Goal: Task Accomplishment & Management: Manage account settings

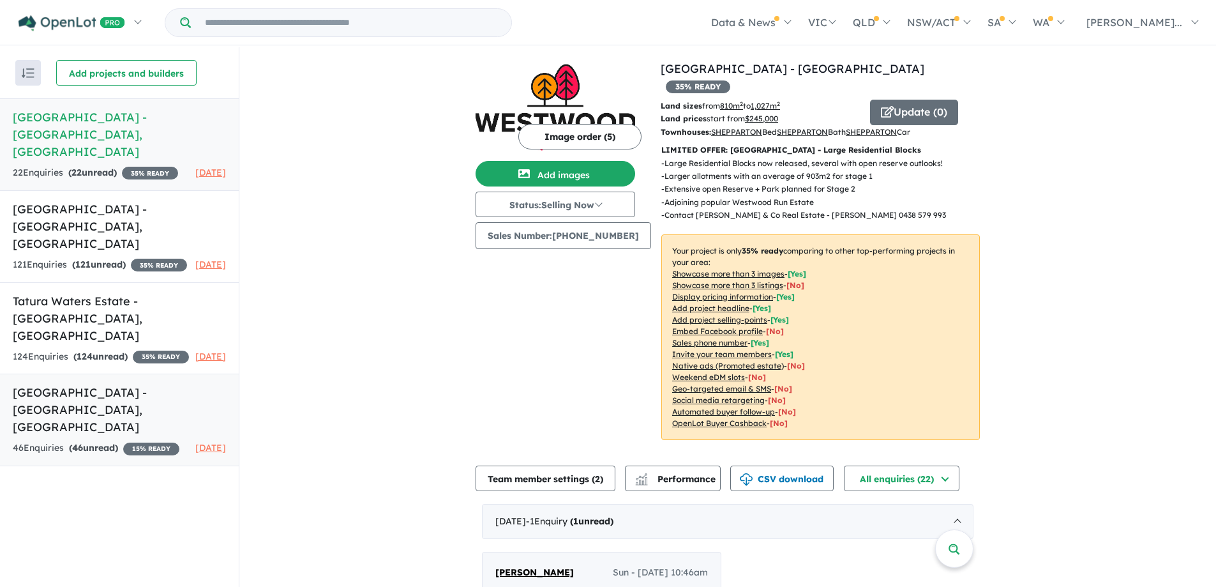
click at [123, 442] on span "15 % READY" at bounding box center [151, 448] width 56 height 13
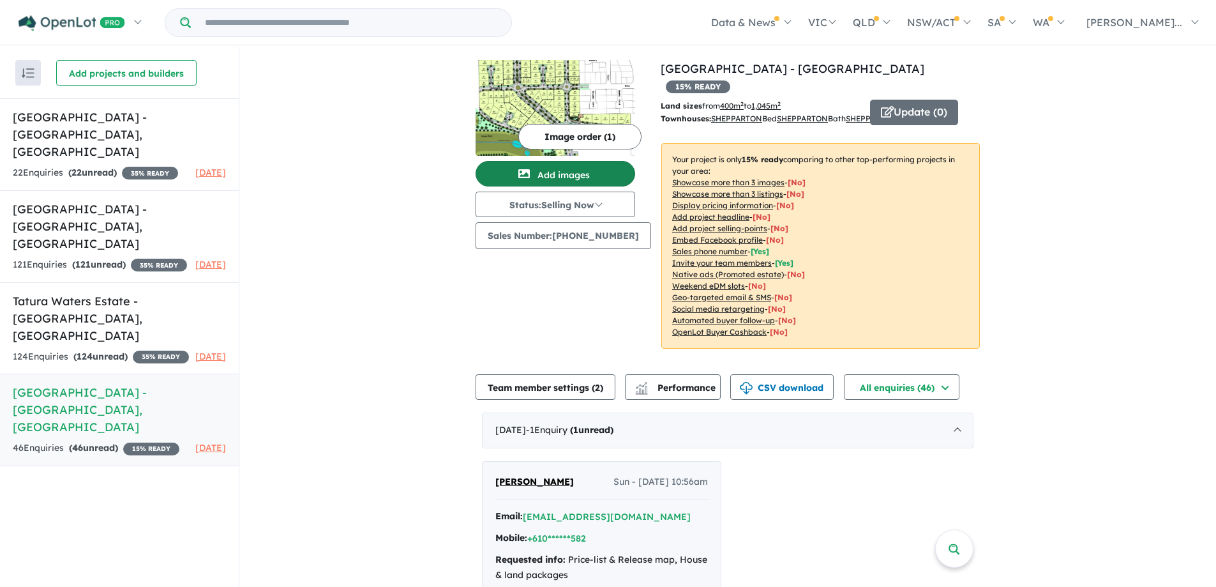
click at [574, 173] on button "Add images" at bounding box center [556, 174] width 160 height 26
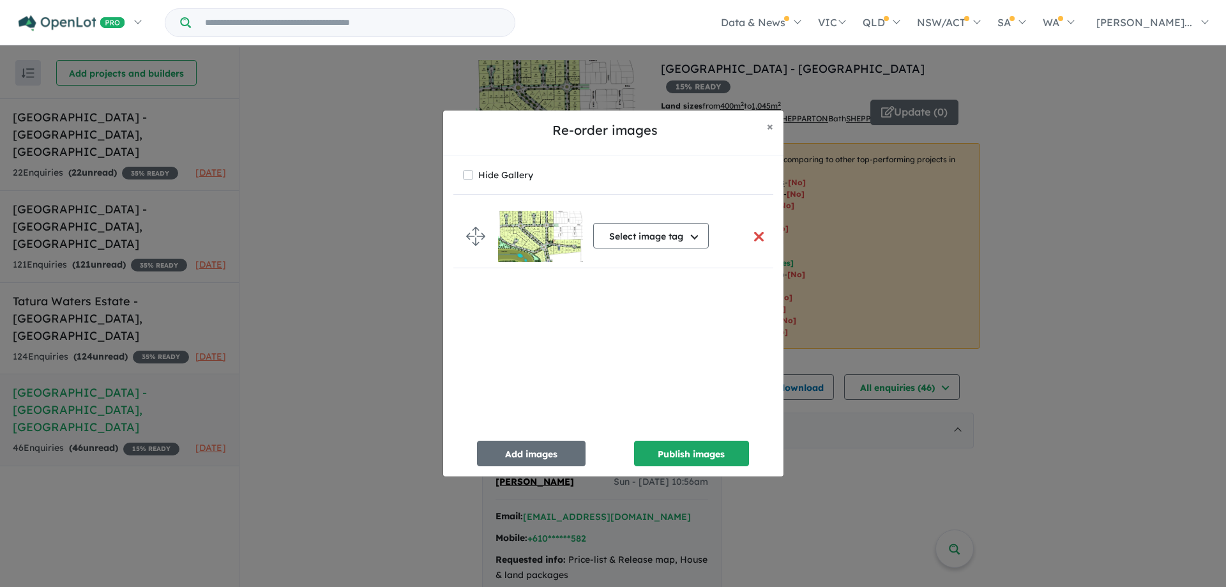
click at [755, 229] on button "button" at bounding box center [759, 236] width 27 height 27
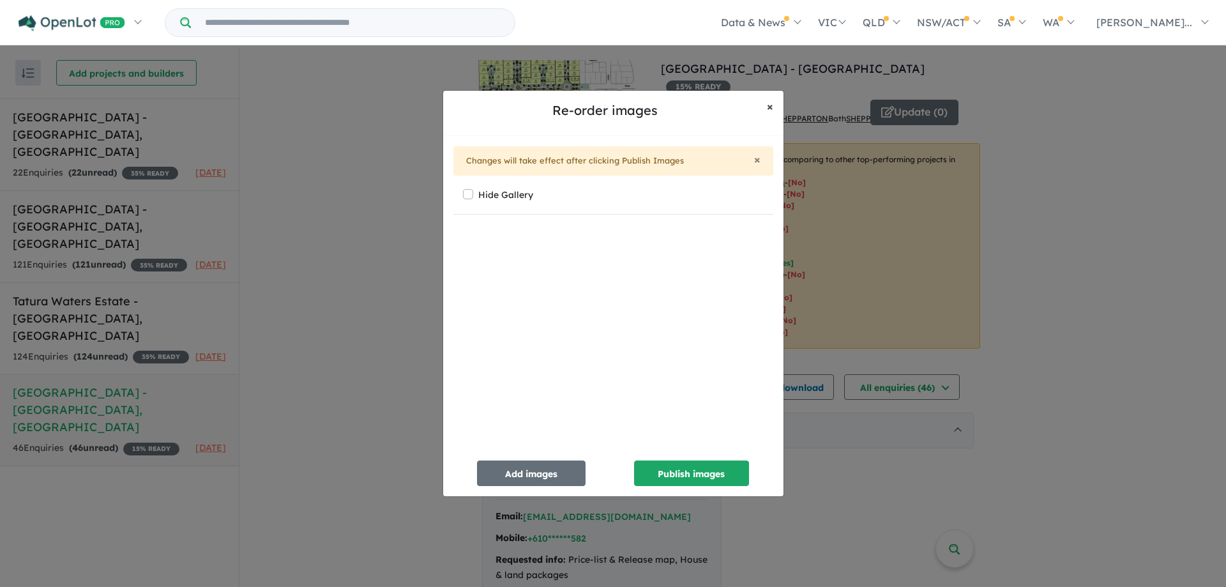
click at [770, 103] on span "×" at bounding box center [770, 106] width 6 height 15
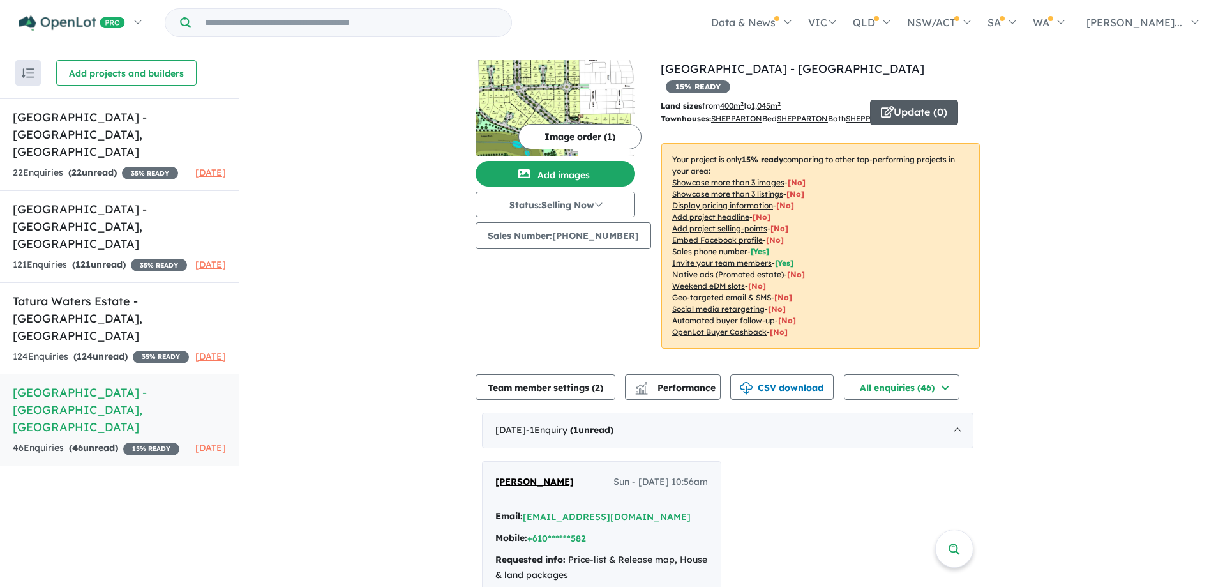
click at [916, 100] on button "Update ( 0 )" at bounding box center [914, 113] width 88 height 26
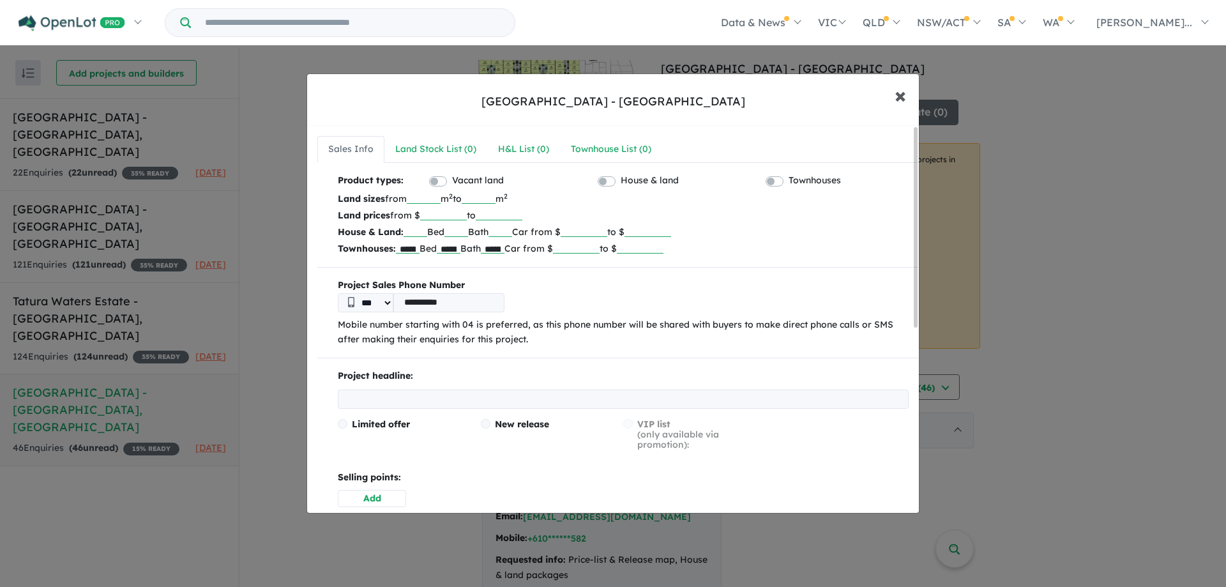
click at [906, 100] on button "× Close" at bounding box center [899, 95] width 37 height 34
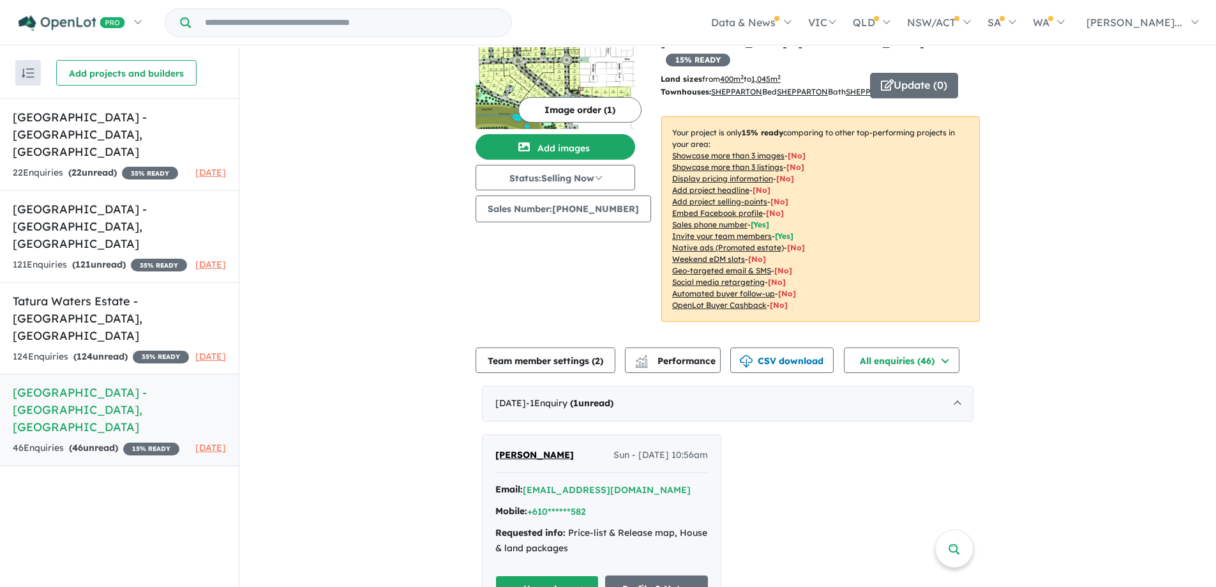
scroll to position [26, 0]
click at [601, 176] on button "Status: Selling Now" at bounding box center [556, 178] width 160 height 26
click at [504, 293] on button "Sold Out" at bounding box center [523, 295] width 94 height 29
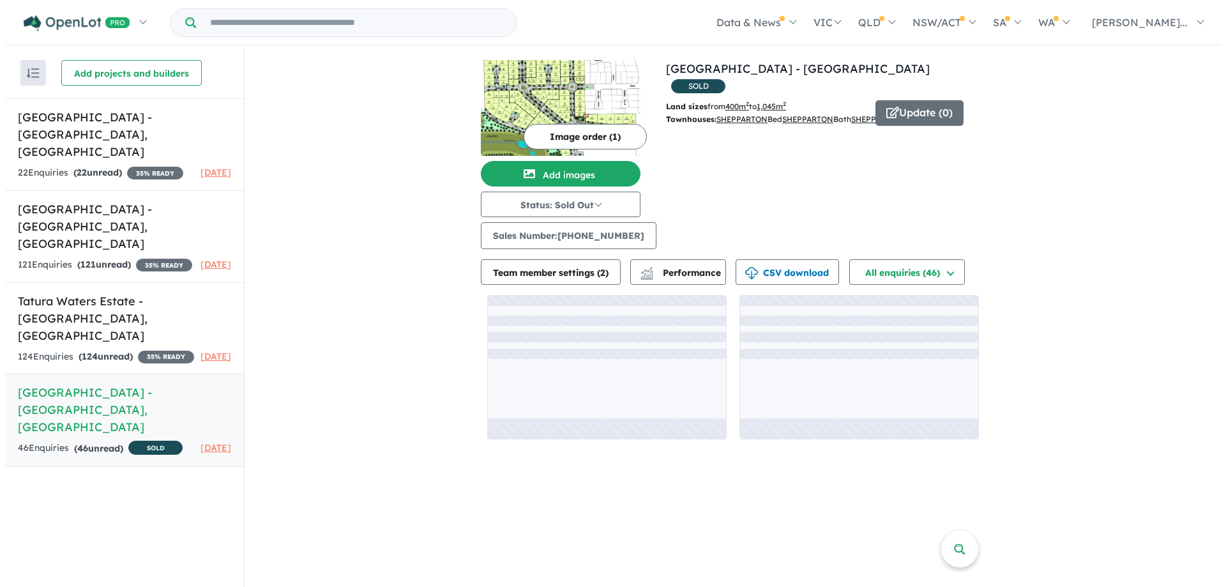
scroll to position [0, 0]
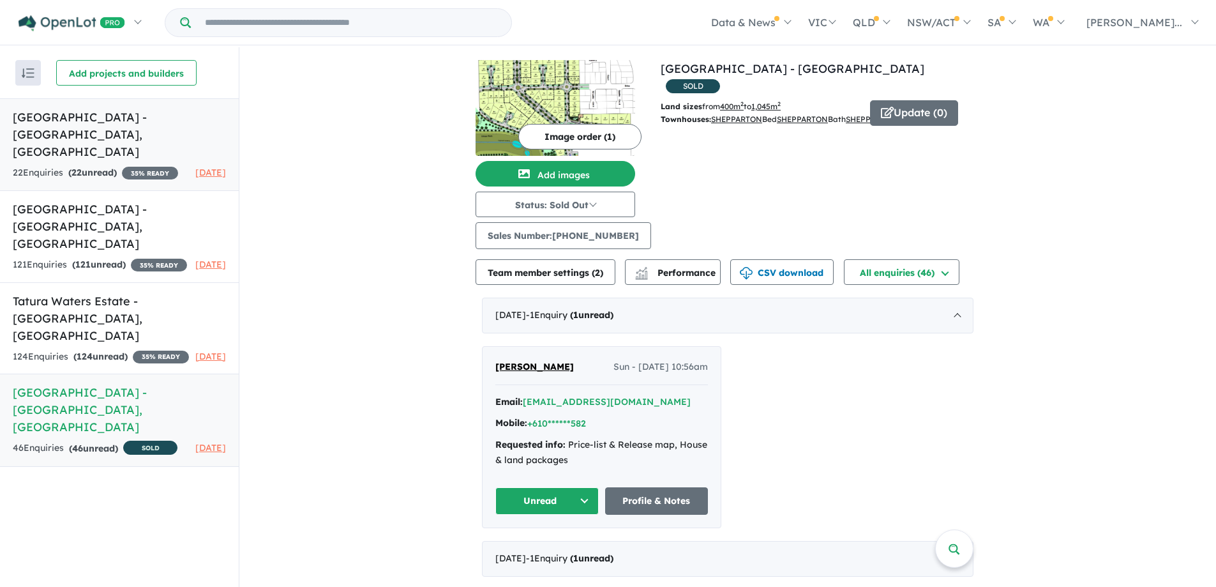
click at [65, 114] on h5 "[GEOGRAPHIC_DATA] - [GEOGRAPHIC_DATA] , [GEOGRAPHIC_DATA]" at bounding box center [119, 135] width 213 height 52
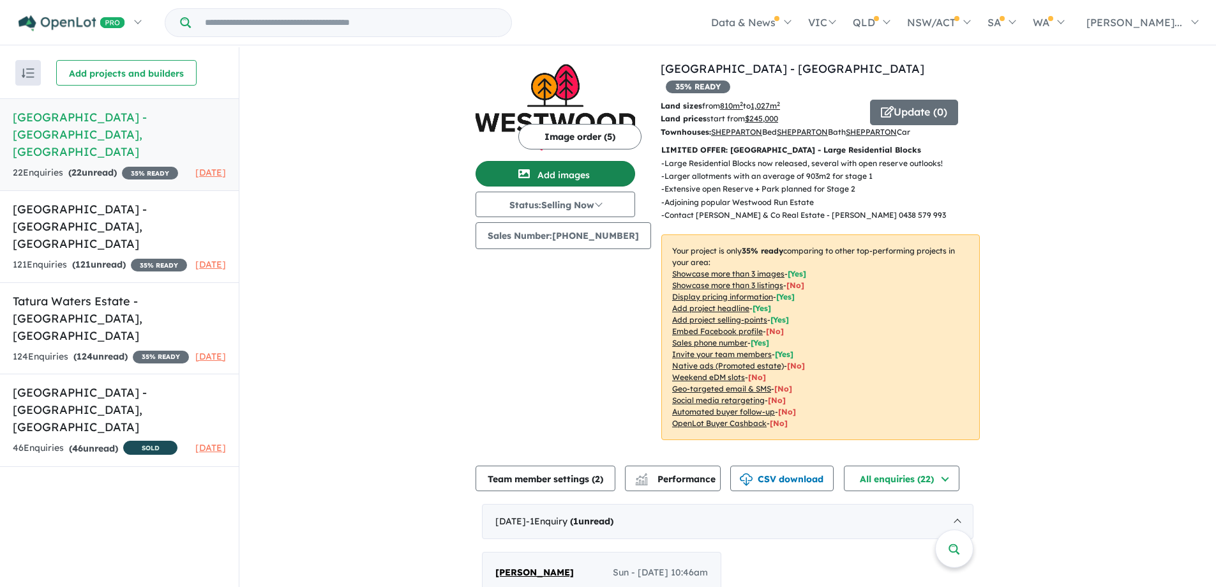
click at [576, 168] on button "Add images" at bounding box center [556, 174] width 160 height 26
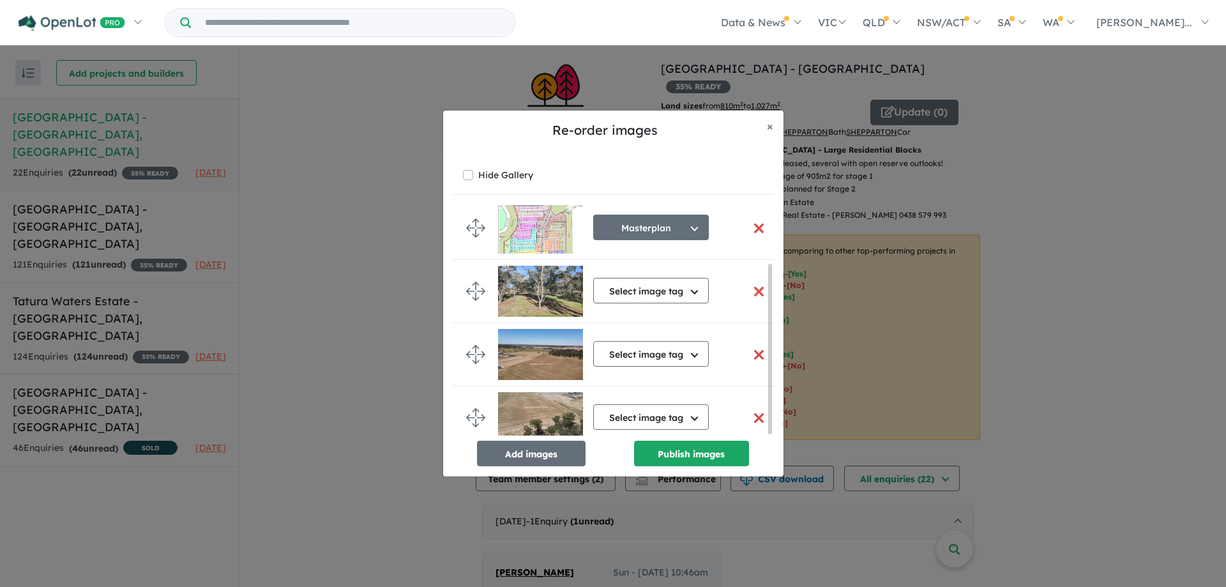
scroll to position [80, 0]
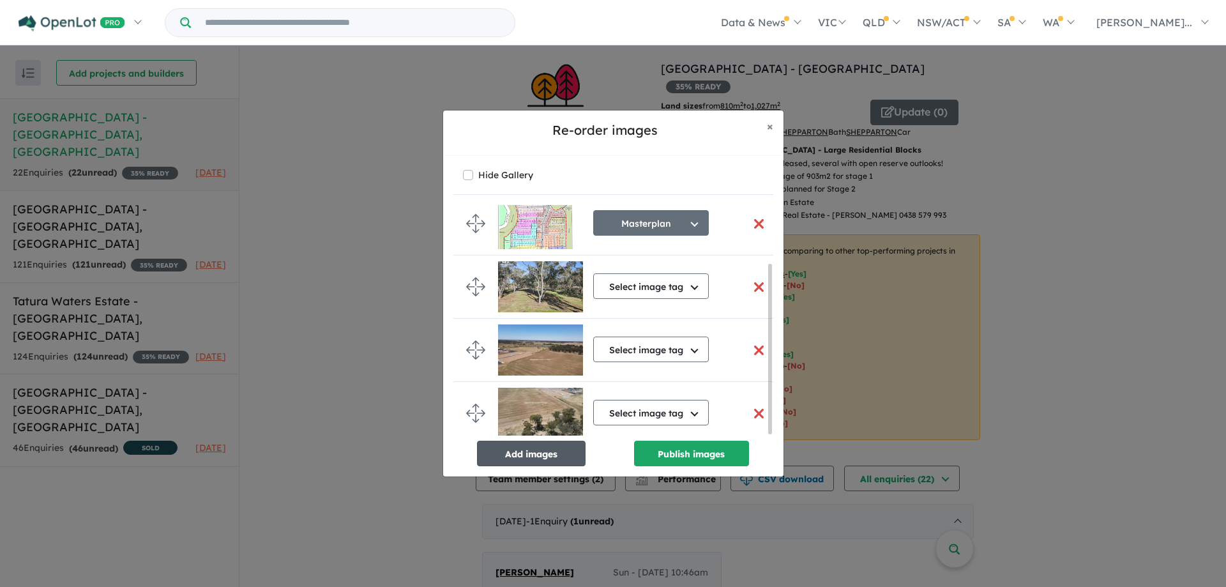
click at [559, 454] on button "Add images" at bounding box center [531, 453] width 109 height 26
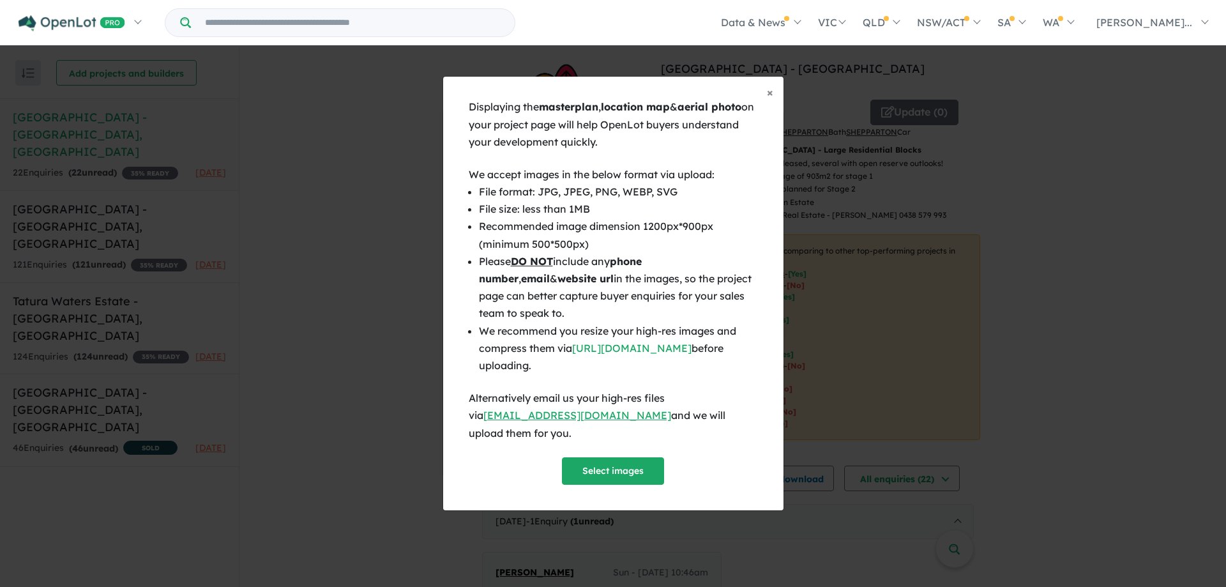
scroll to position [78, 0]
click at [617, 464] on button "Select images" at bounding box center [613, 470] width 102 height 27
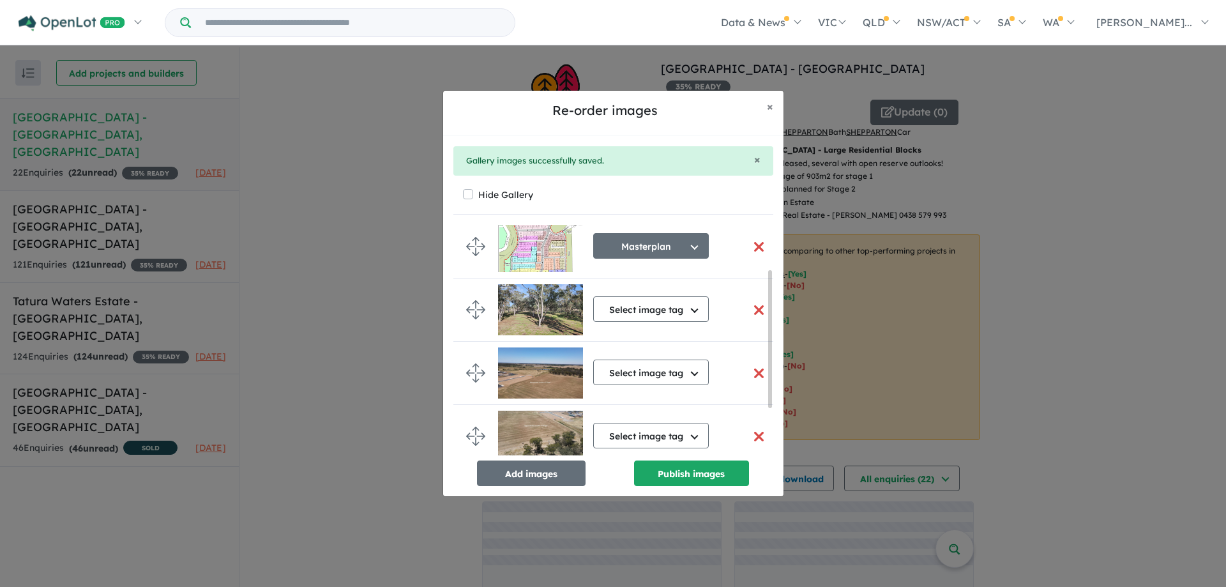
scroll to position [75, 0]
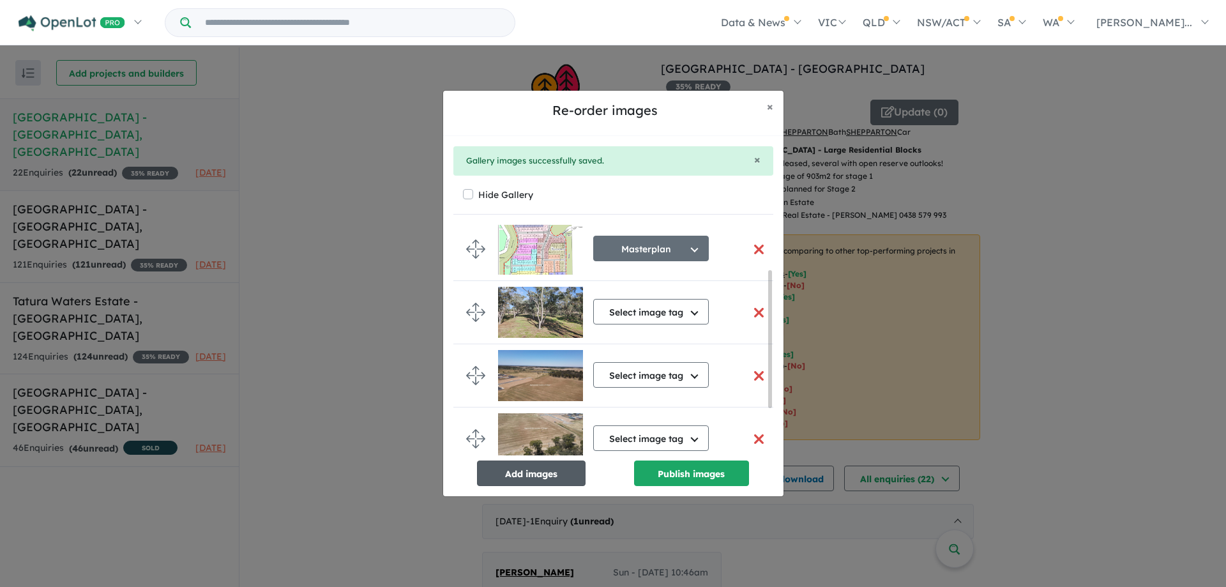
click at [544, 477] on button "Add images" at bounding box center [531, 473] width 109 height 26
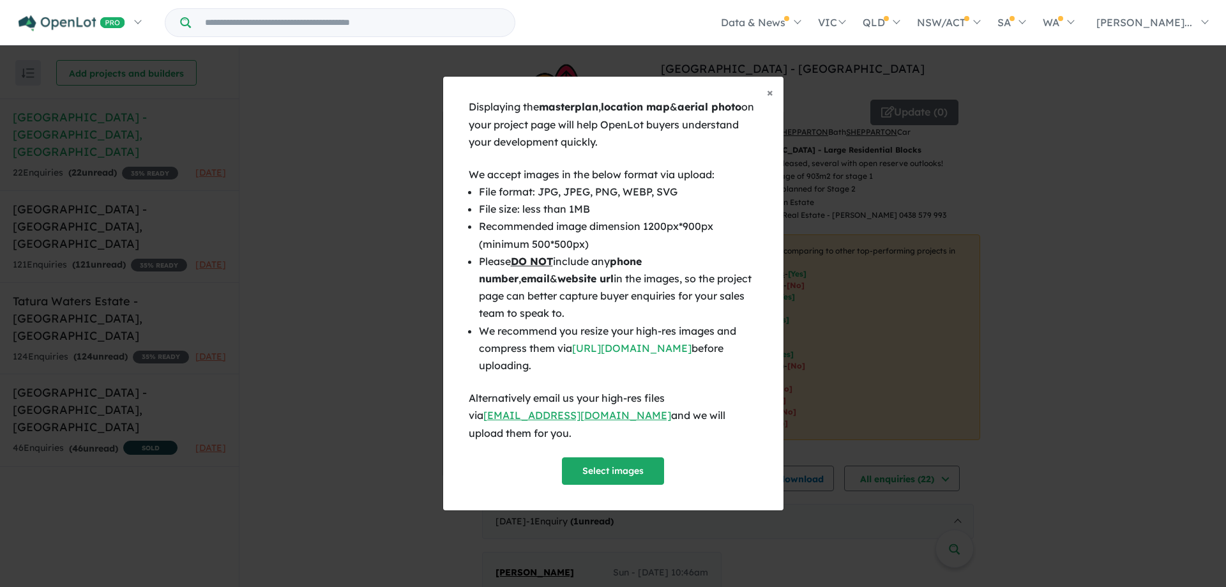
scroll to position [73, 0]
click at [637, 465] on button "Select images" at bounding box center [613, 470] width 102 height 27
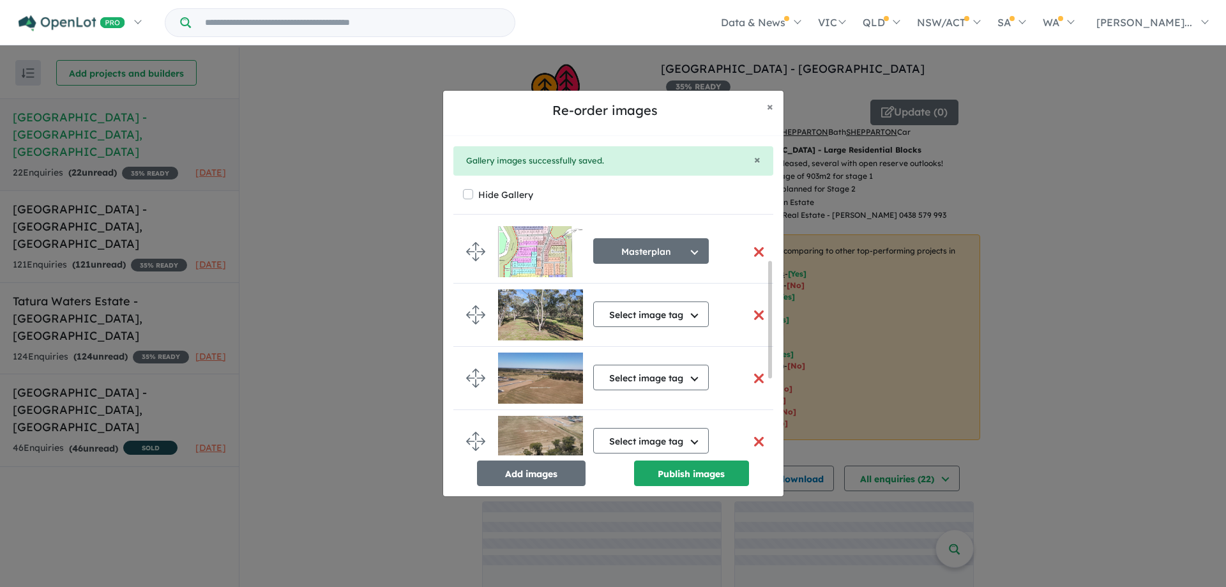
scroll to position [70, 0]
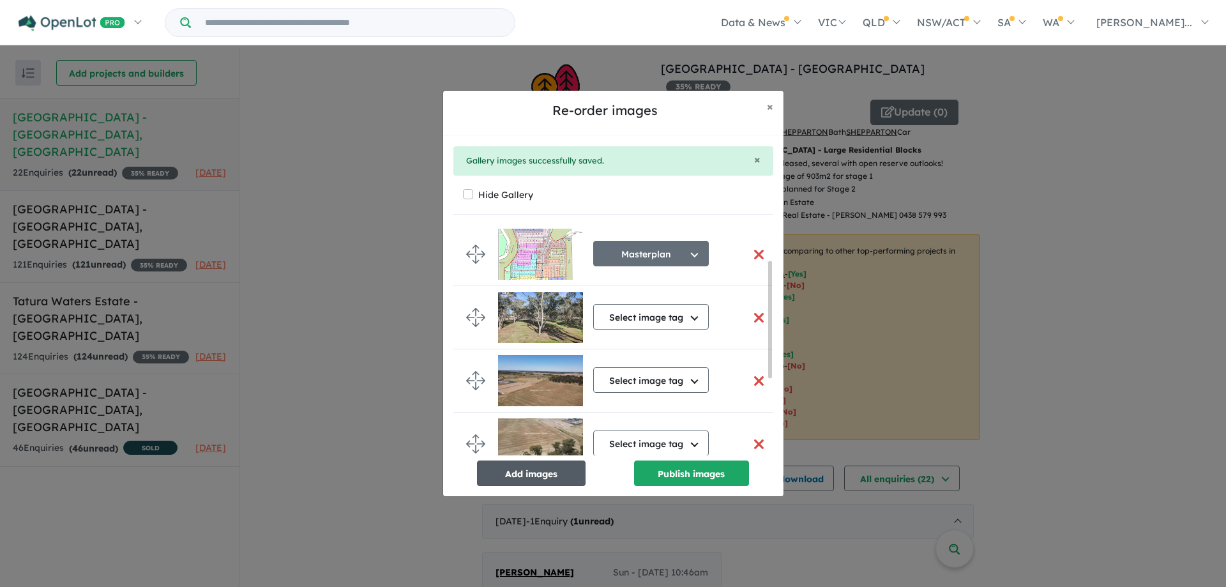
click at [559, 482] on button "Add images" at bounding box center [531, 473] width 109 height 26
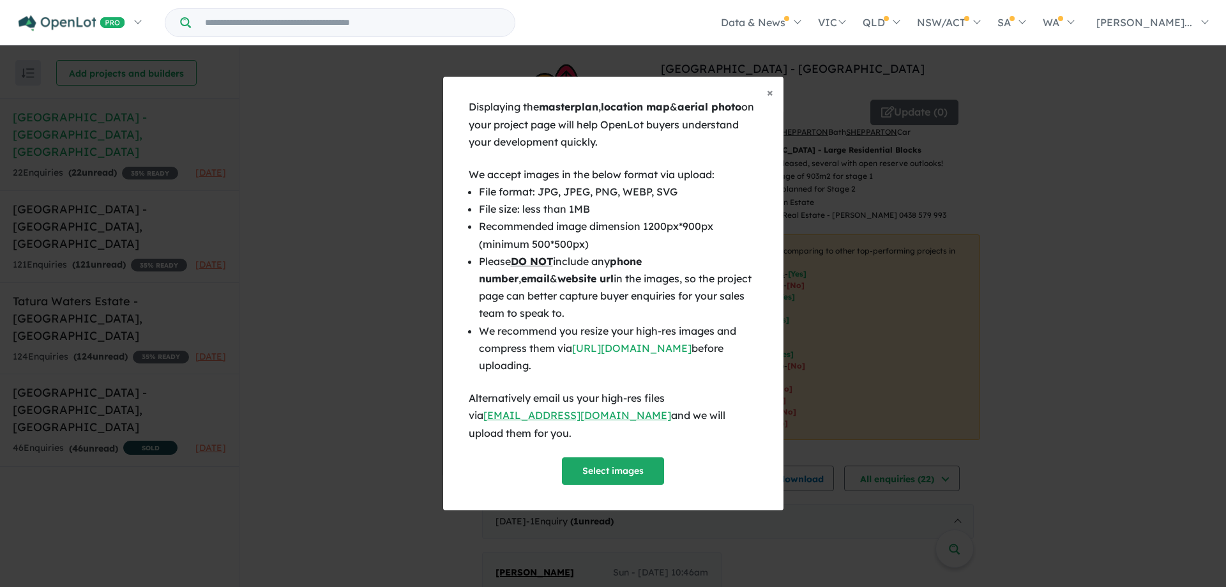
scroll to position [68, 0]
click at [607, 465] on button "Select images" at bounding box center [613, 470] width 102 height 27
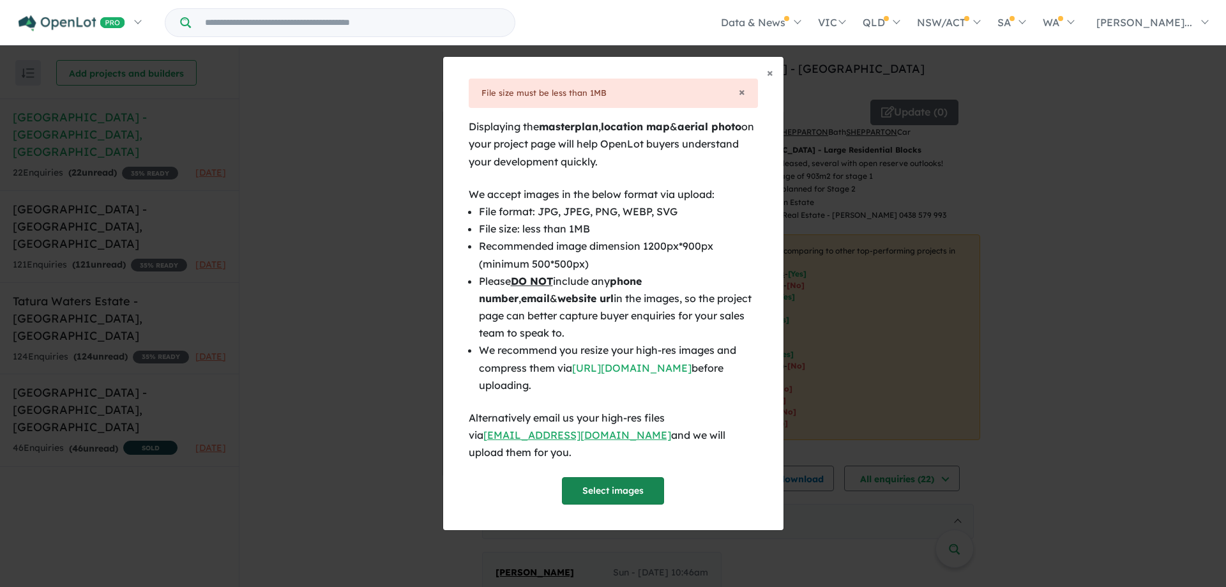
click at [599, 486] on button "Select images" at bounding box center [613, 490] width 102 height 27
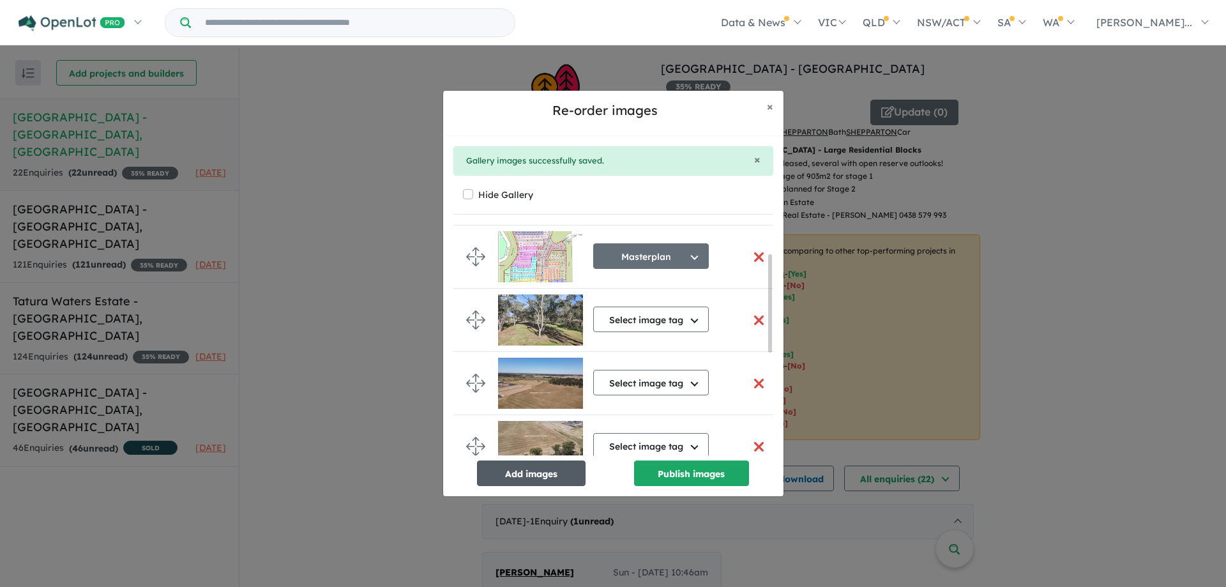
click at [525, 469] on button "Add images" at bounding box center [531, 473] width 109 height 26
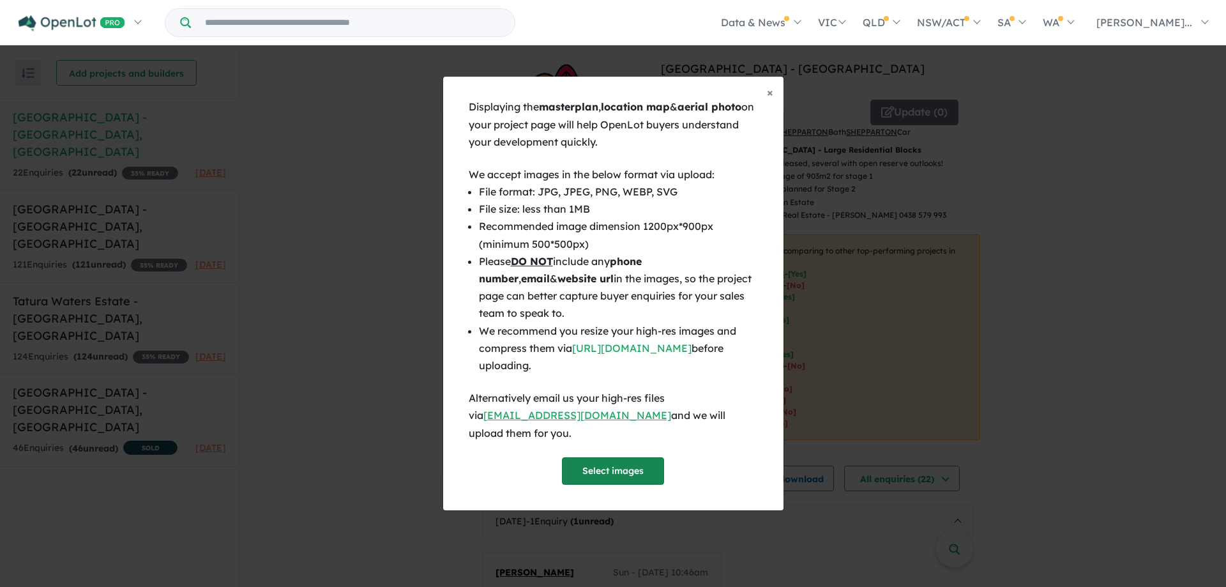
click at [597, 463] on button "Select images" at bounding box center [613, 470] width 102 height 27
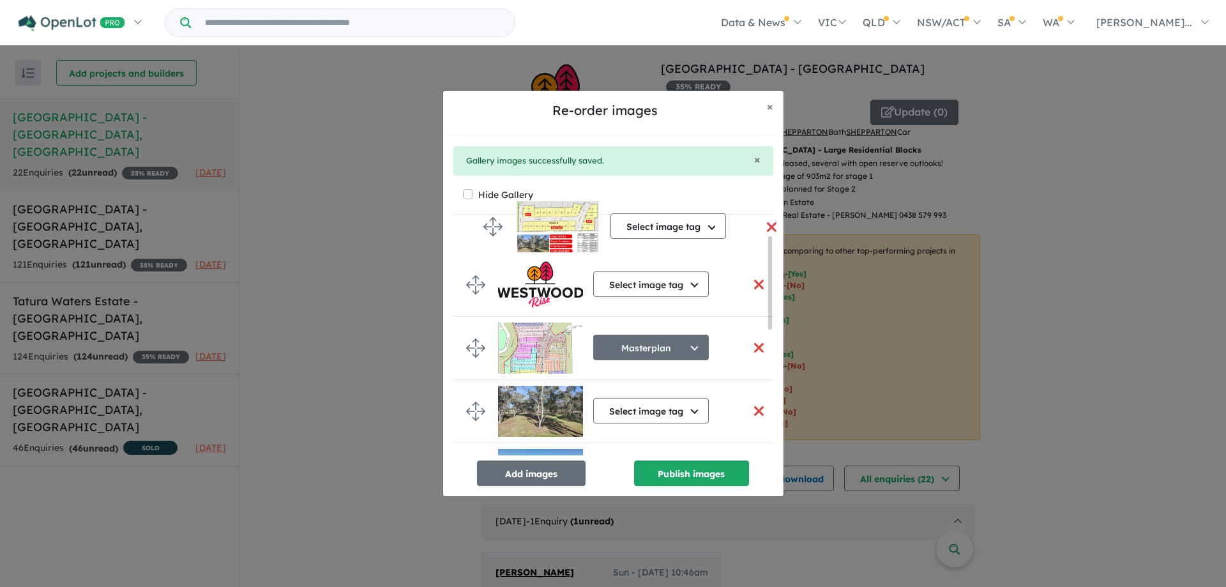
scroll to position [0, 0]
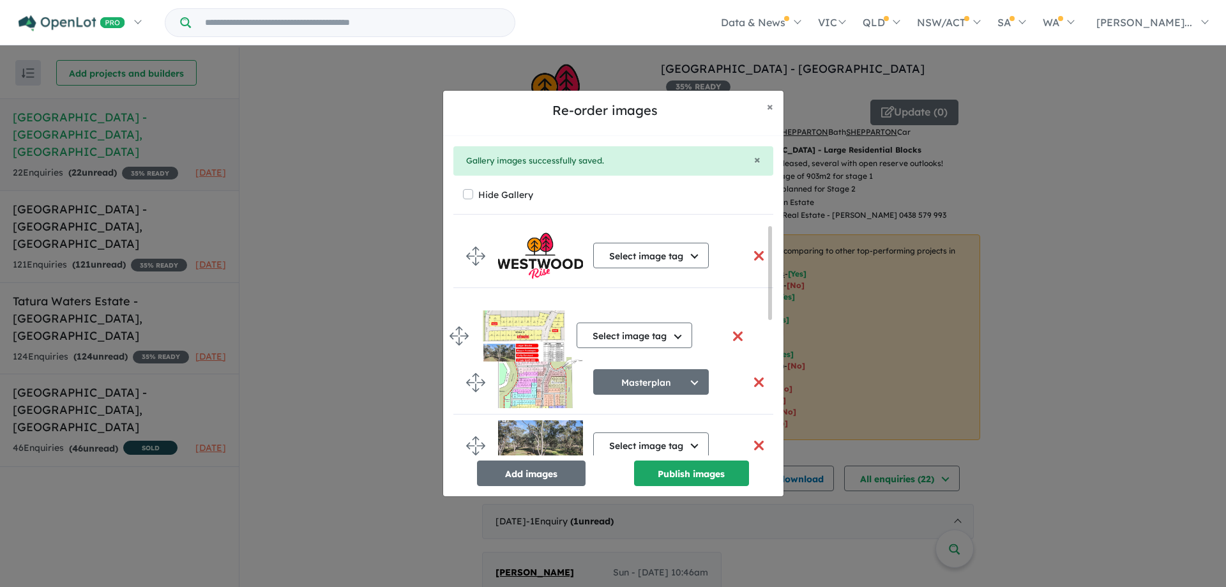
drag, startPoint x: 474, startPoint y: 377, endPoint x: 458, endPoint y: 333, distance: 46.0
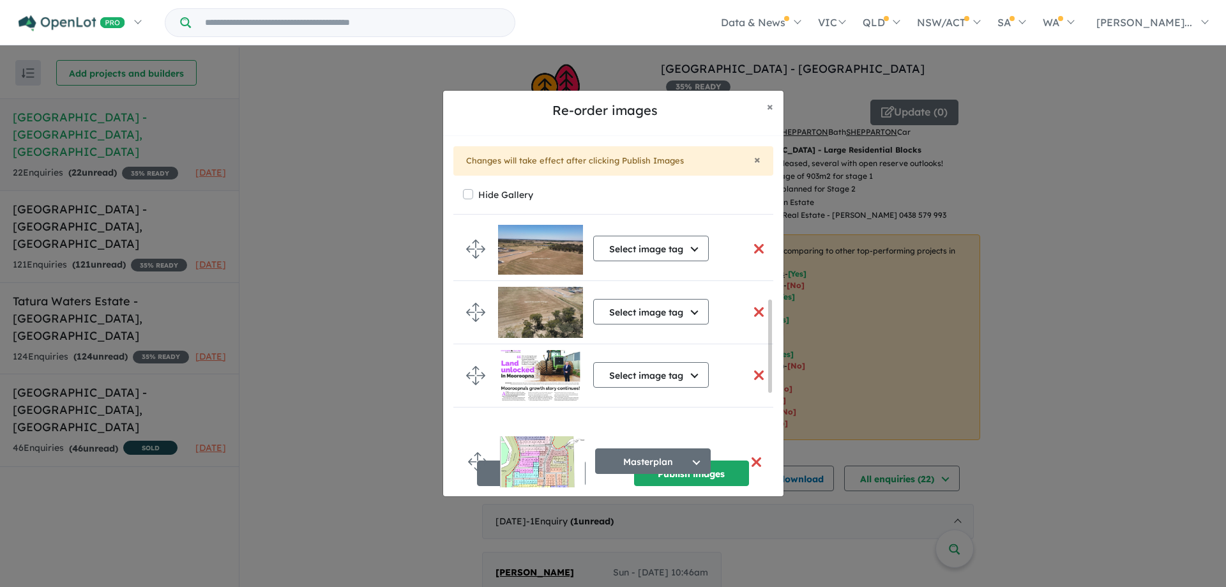
scroll to position [333, 0]
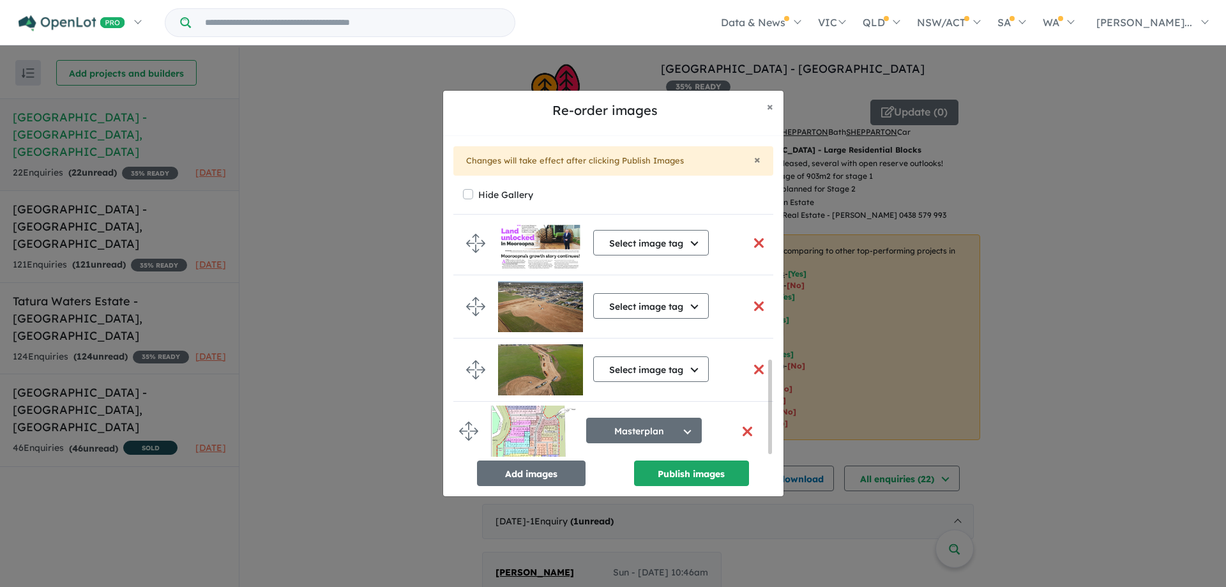
drag, startPoint x: 477, startPoint y: 251, endPoint x: 465, endPoint y: 427, distance: 176.6
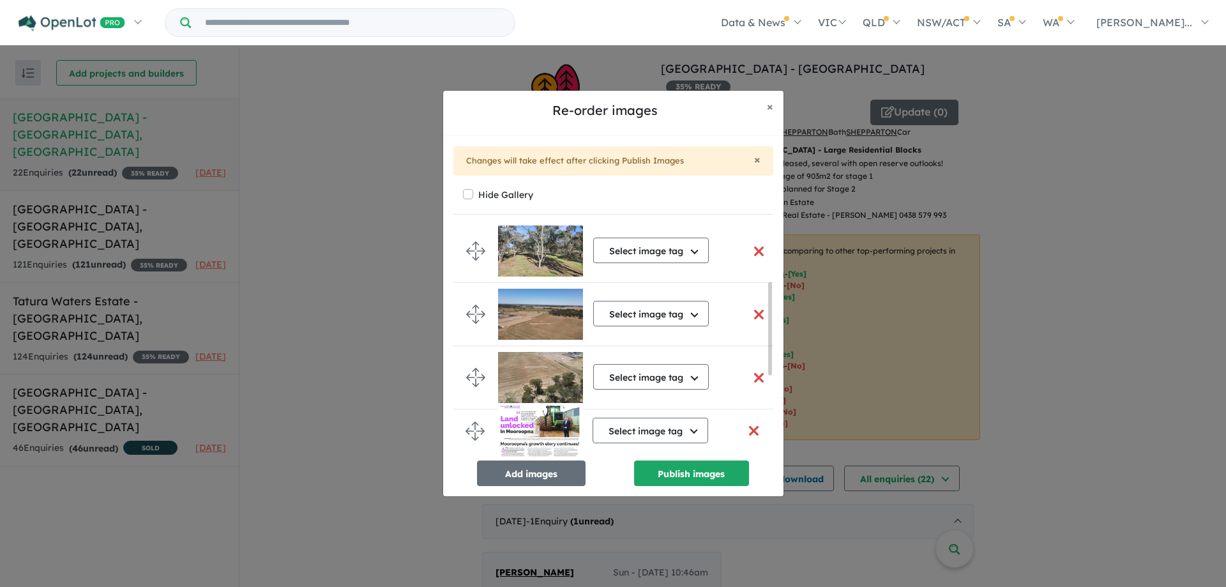
scroll to position [143, 0]
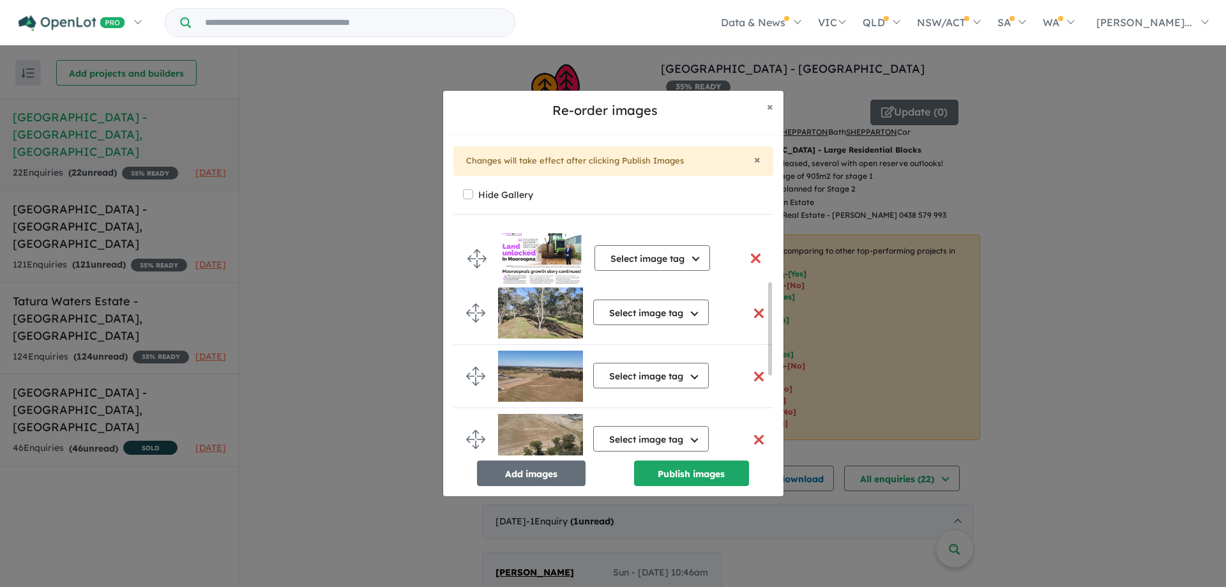
drag, startPoint x: 475, startPoint y: 443, endPoint x: 475, endPoint y: 253, distance: 189.6
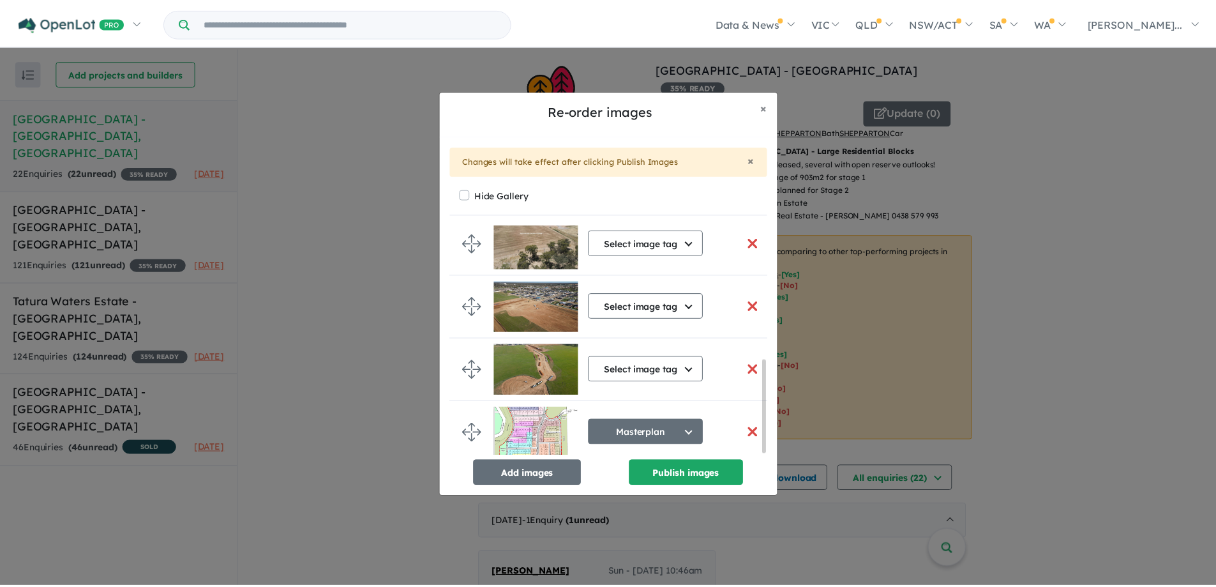
scroll to position [333, 0]
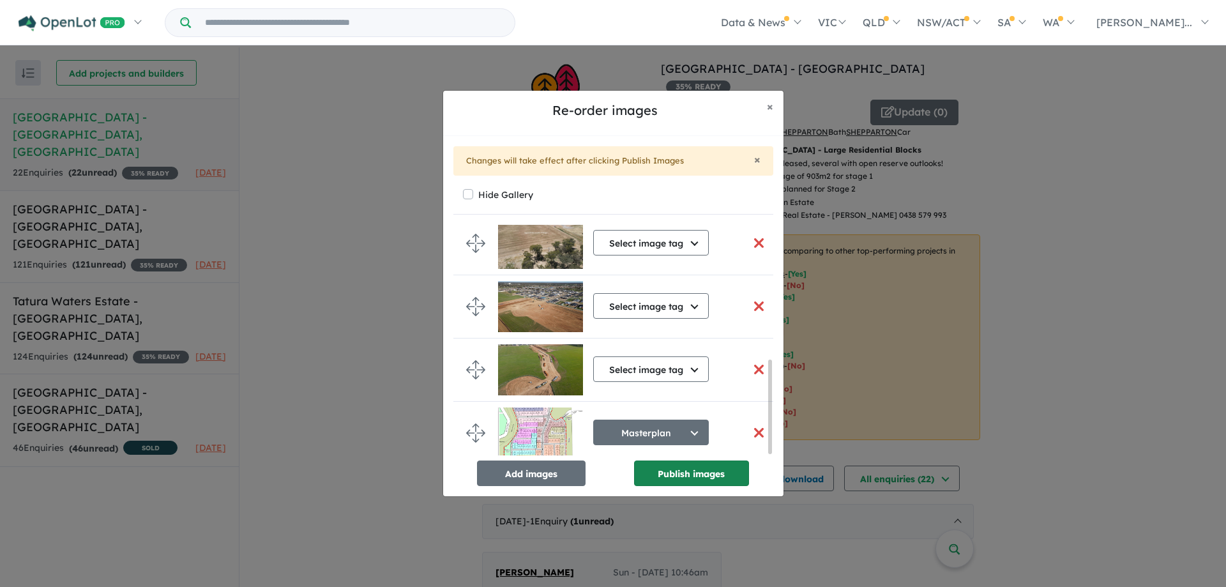
click at [713, 476] on button "Publish images" at bounding box center [691, 473] width 115 height 26
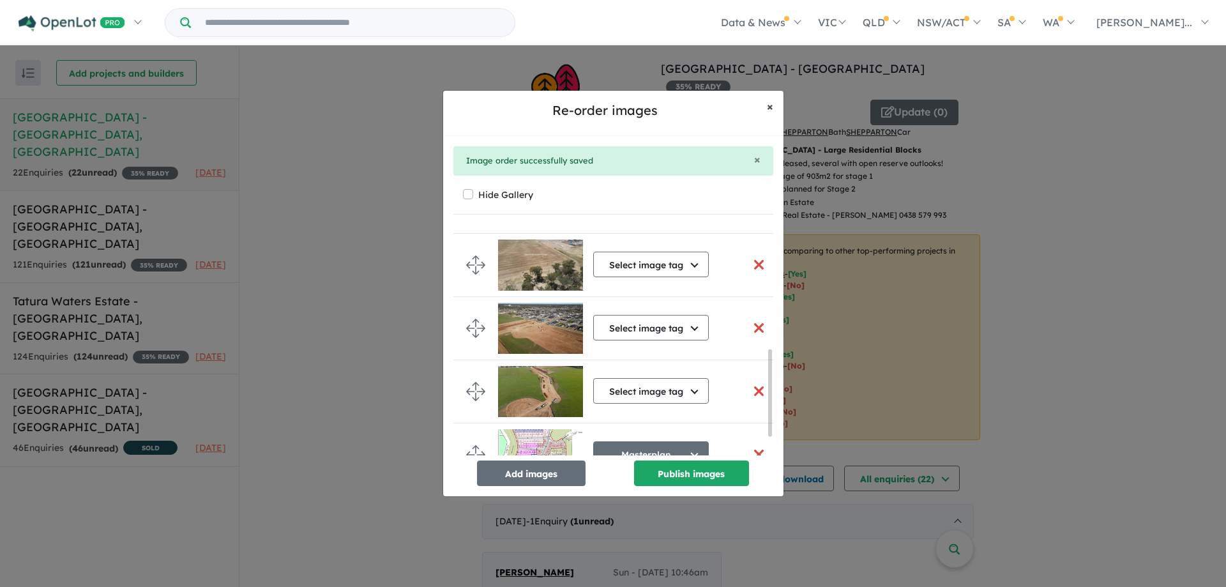
click at [771, 102] on span "×" at bounding box center [770, 106] width 6 height 15
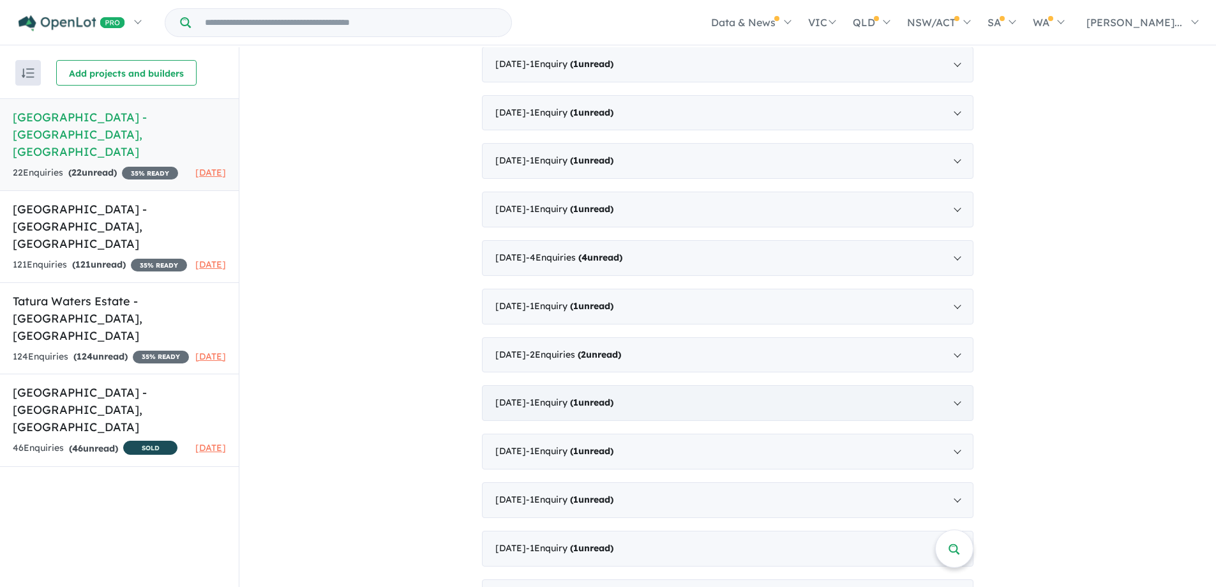
scroll to position [511, 0]
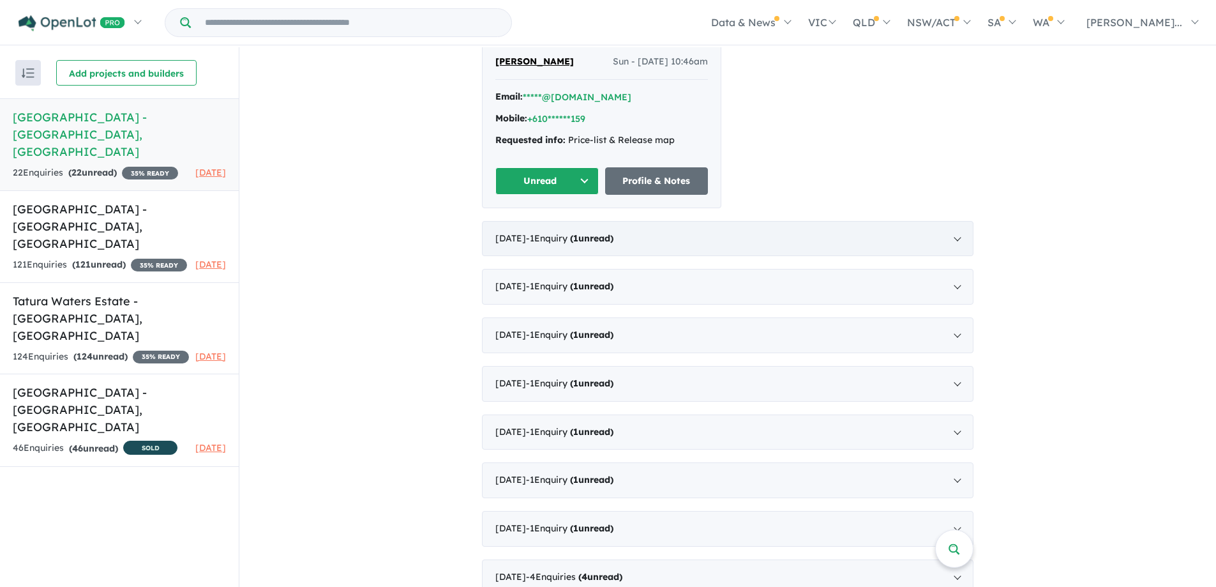
click at [953, 236] on div "[DATE] - 1 Enquir y ( 1 unread)" at bounding box center [727, 239] width 491 height 36
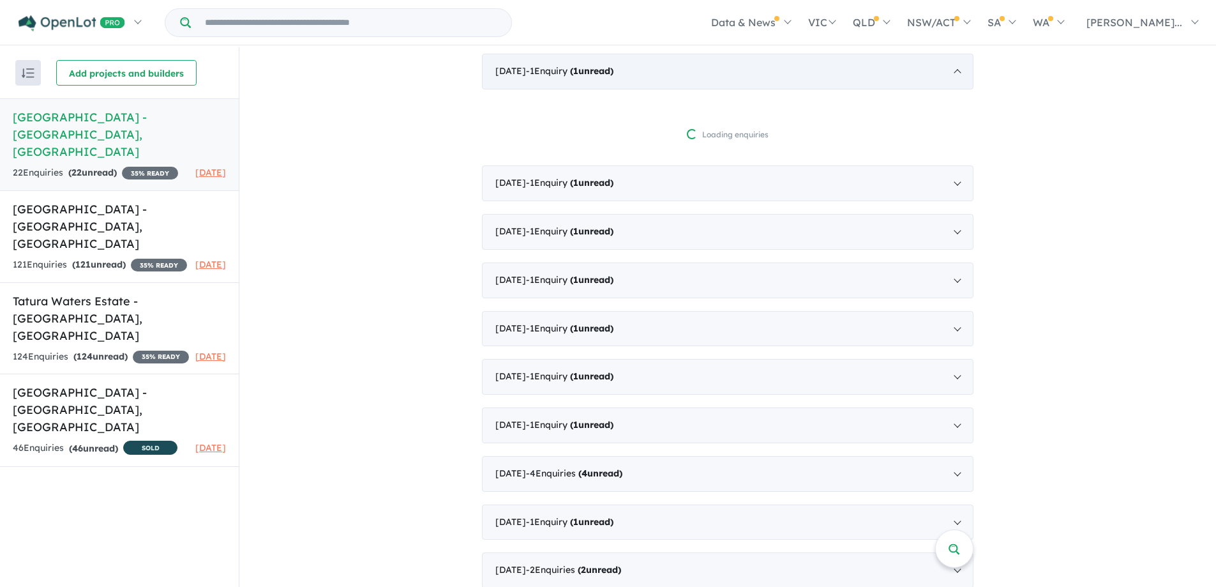
scroll to position [498, 0]
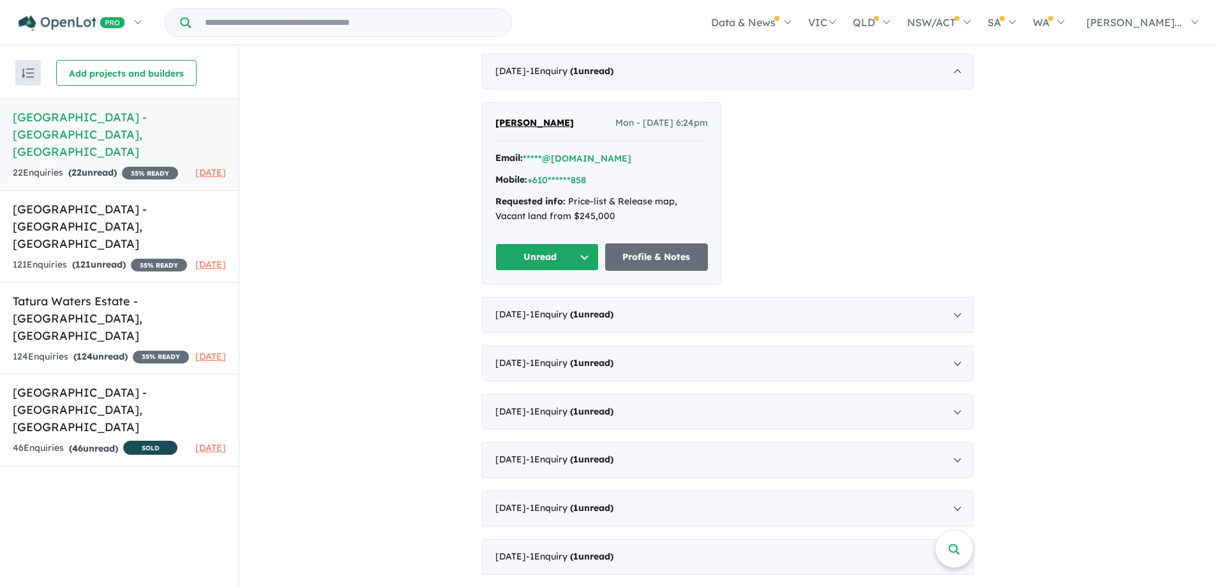
click at [810, 194] on div "[PERSON_NAME] Mon - [DATE] 6:24pm Email: *****@[DOMAIN_NAME] Mobile: +610******…" at bounding box center [727, 193] width 491 height 182
click at [373, 127] on div "View 4 projects in your account [GEOGRAPHIC_DATA] - [GEOGRAPHIC_DATA] 35 % READ…" at bounding box center [727, 285] width 977 height 1473
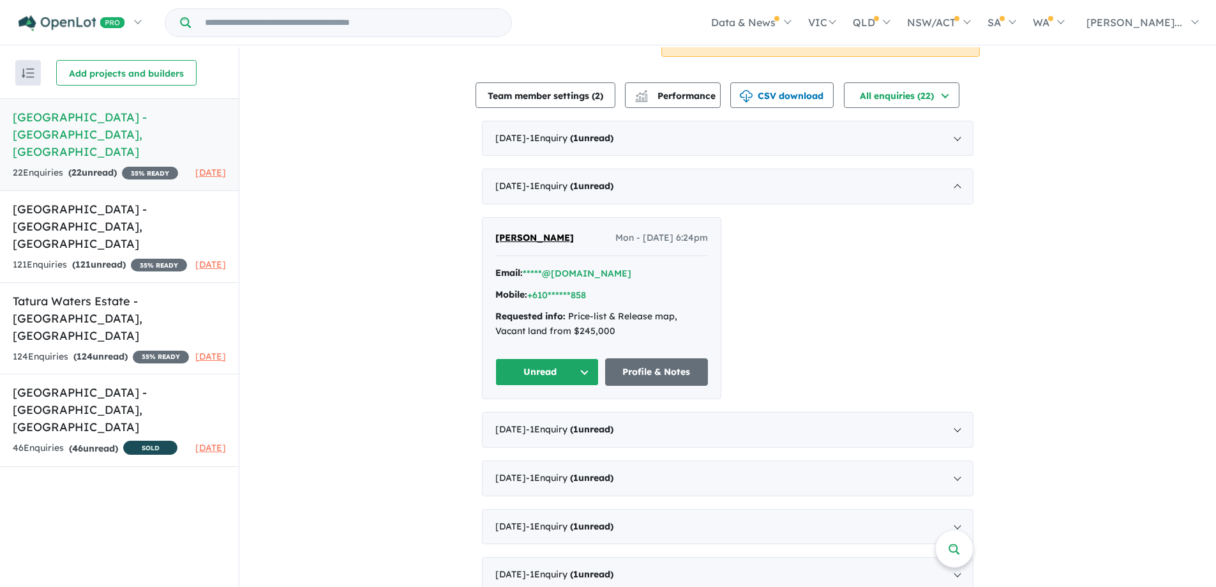
scroll to position [0, 0]
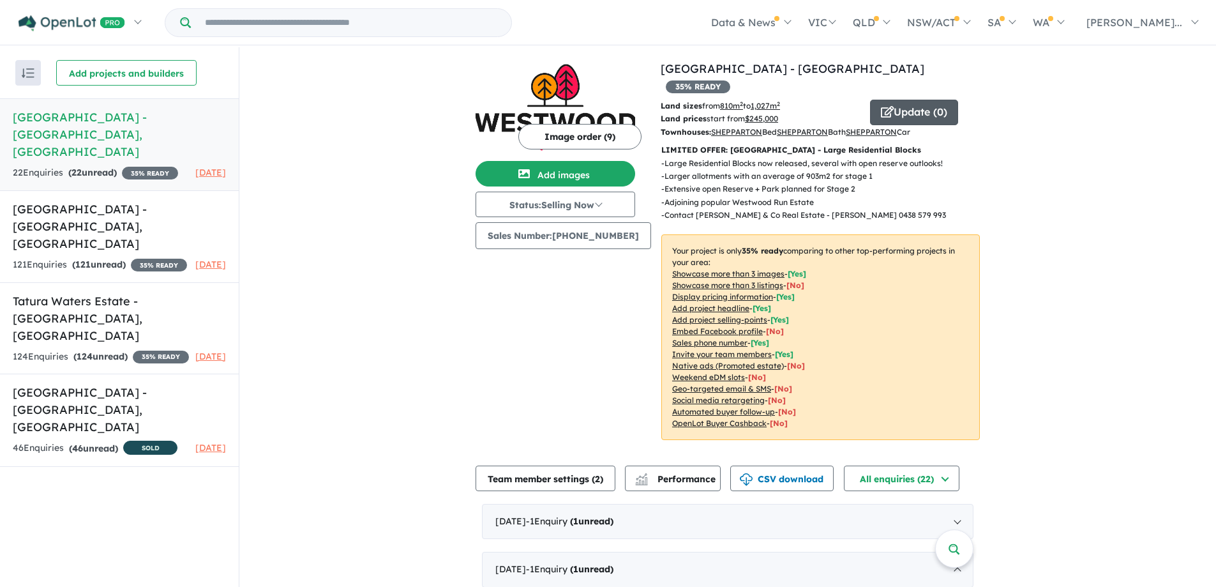
click at [898, 100] on button "Update ( 0 )" at bounding box center [914, 113] width 88 height 26
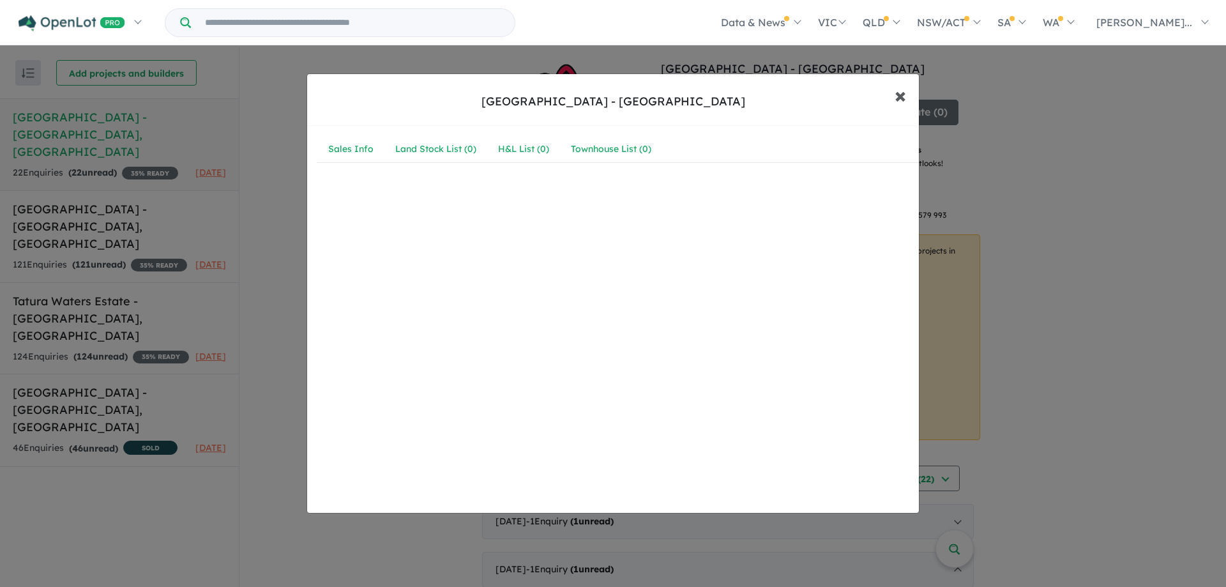
click at [899, 96] on span "×" at bounding box center [899, 94] width 11 height 27
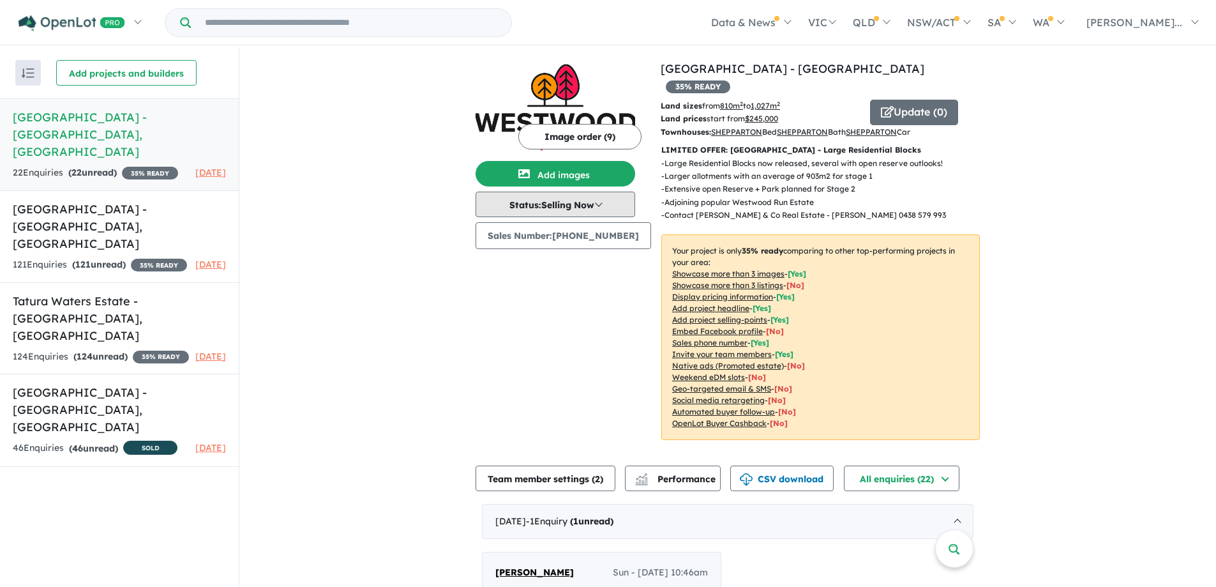
click at [604, 203] on button "Status: Selling Now" at bounding box center [556, 204] width 160 height 26
click at [886, 100] on button "Update ( 0 )" at bounding box center [914, 113] width 88 height 26
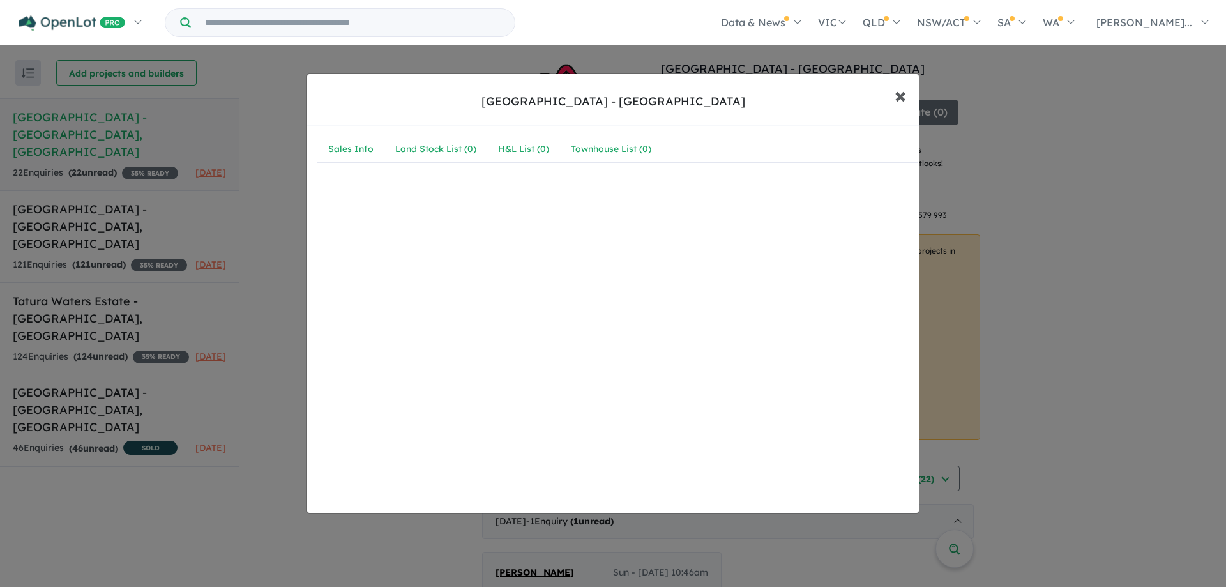
click at [902, 97] on span "×" at bounding box center [899, 94] width 11 height 27
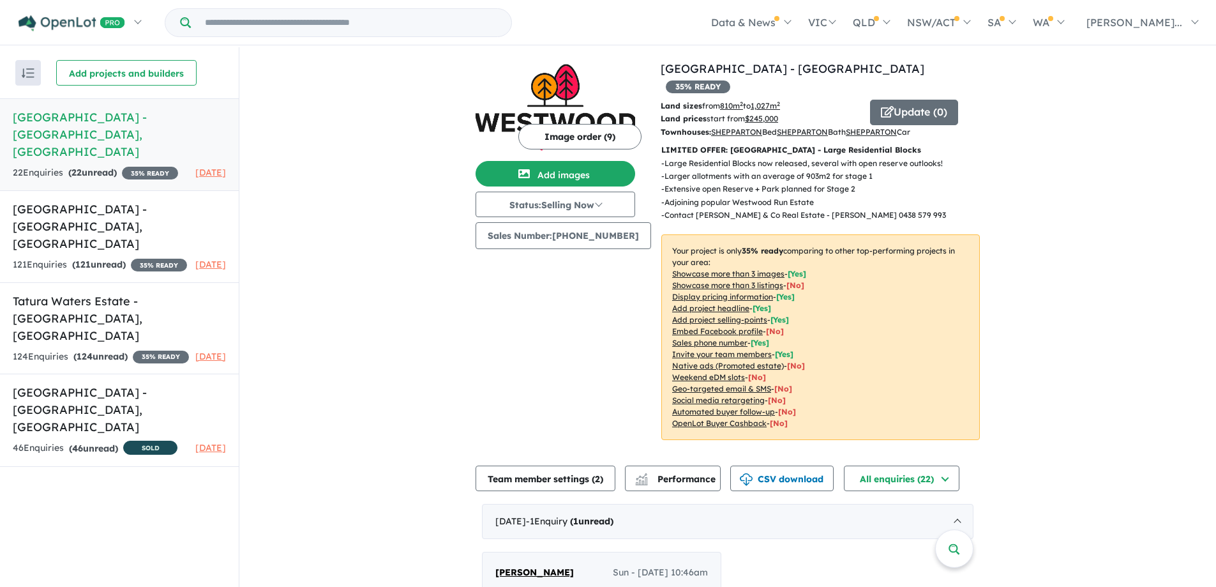
click at [686, 135] on div "Land sizes from 810 m 2 to 1,027 m 2 Land prices start from $ 245,000 Townhouse…" at bounding box center [820, 275] width 319 height 350
click at [899, 100] on button "Update ( 0 )" at bounding box center [914, 113] width 88 height 26
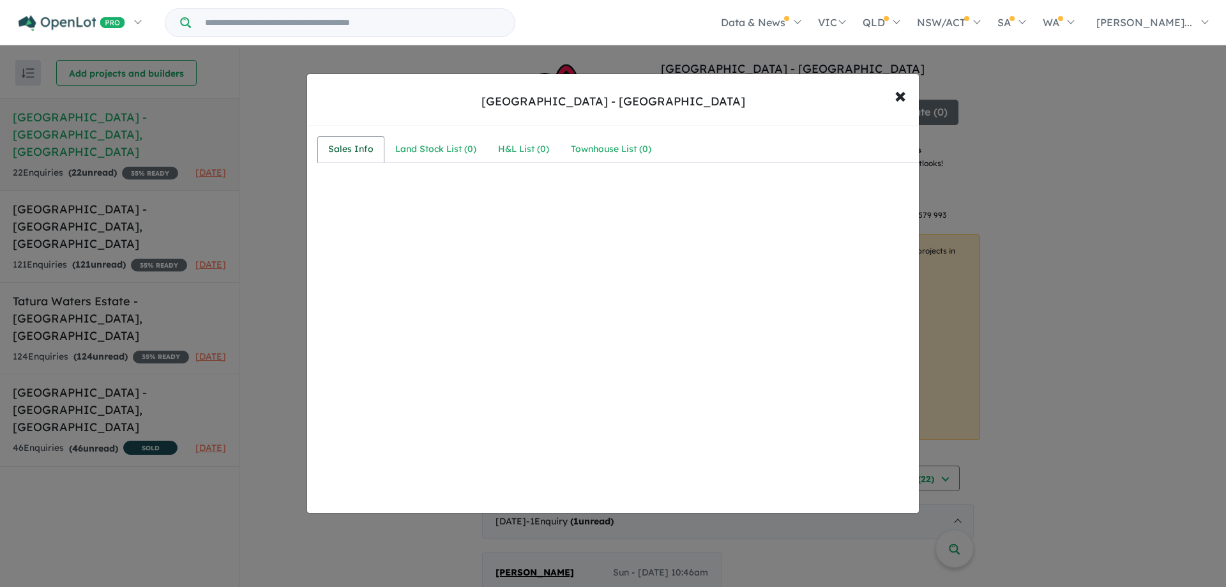
click at [340, 144] on div "Sales Info" at bounding box center [350, 149] width 45 height 15
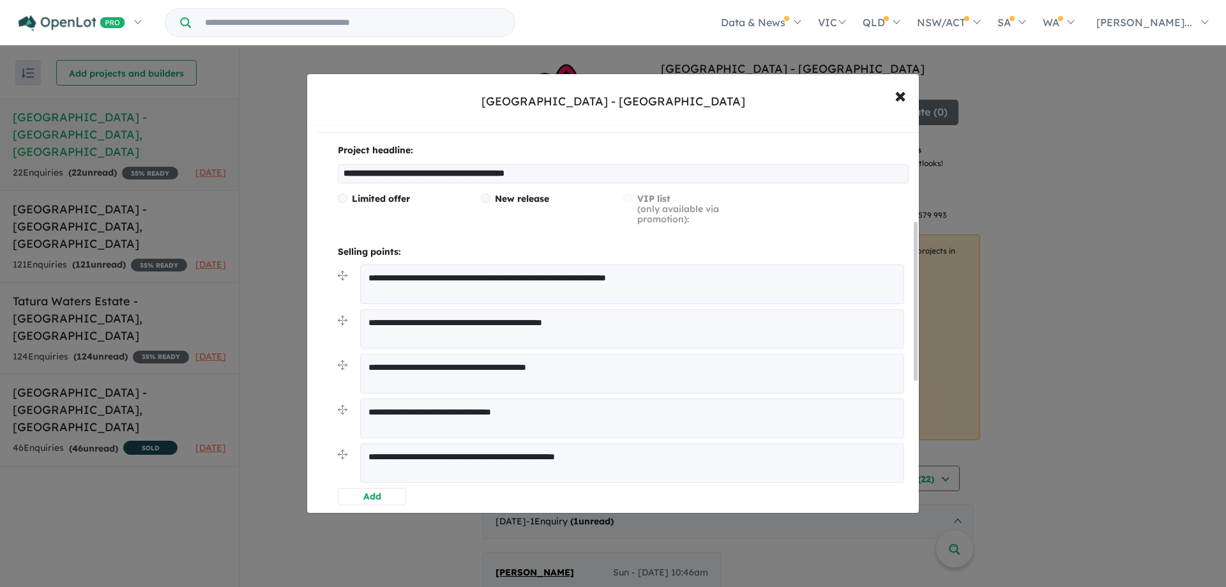
scroll to position [255, 0]
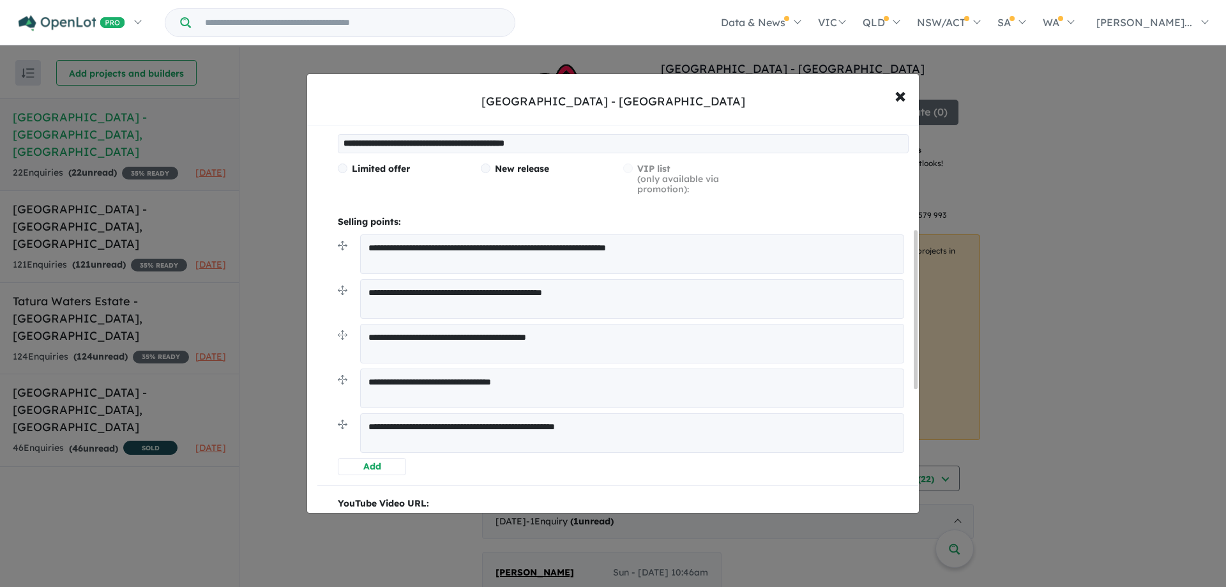
click at [368, 248] on textarea "**********" at bounding box center [632, 254] width 544 height 40
click at [373, 471] on button "Add" at bounding box center [372, 466] width 68 height 17
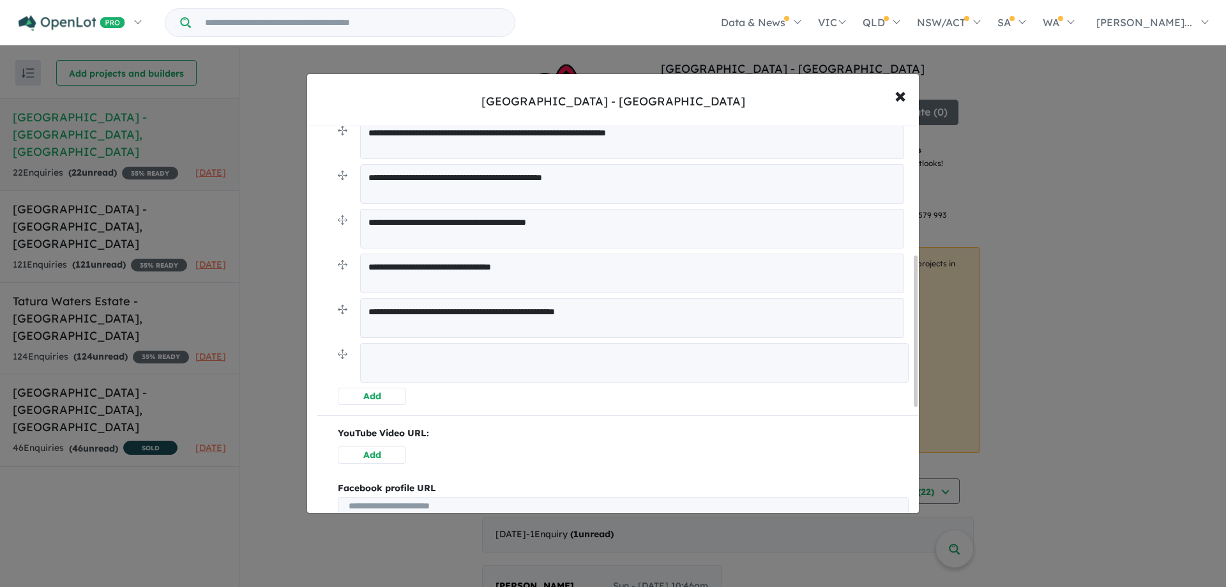
scroll to position [383, 0]
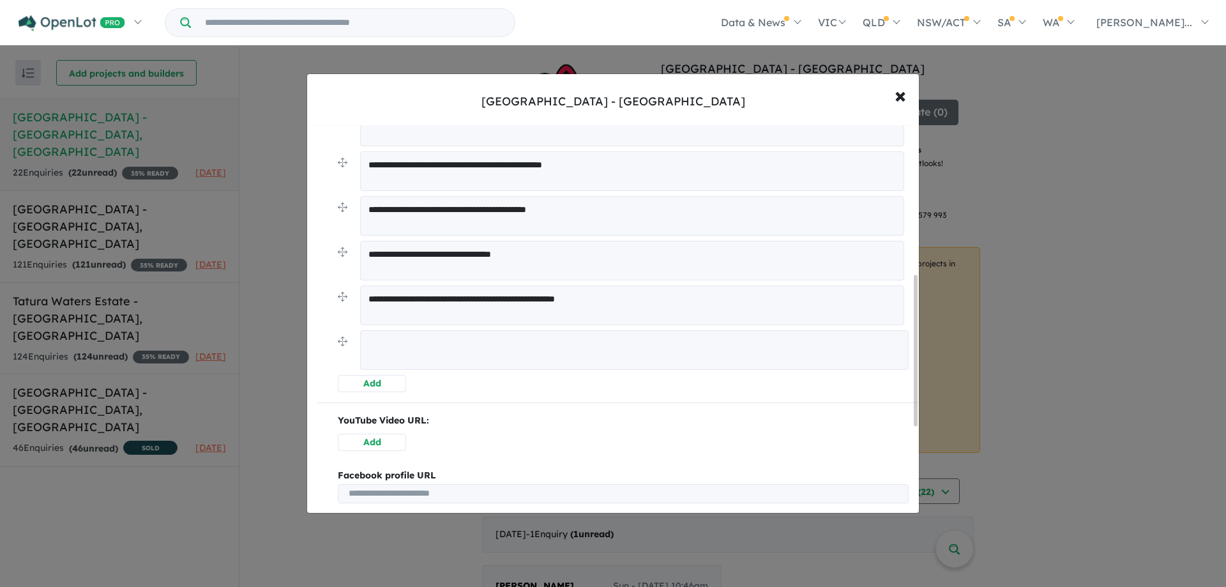
click at [423, 350] on textarea at bounding box center [634, 350] width 548 height 40
click at [432, 347] on textarea "**********" at bounding box center [634, 349] width 548 height 38
type textarea "**********"
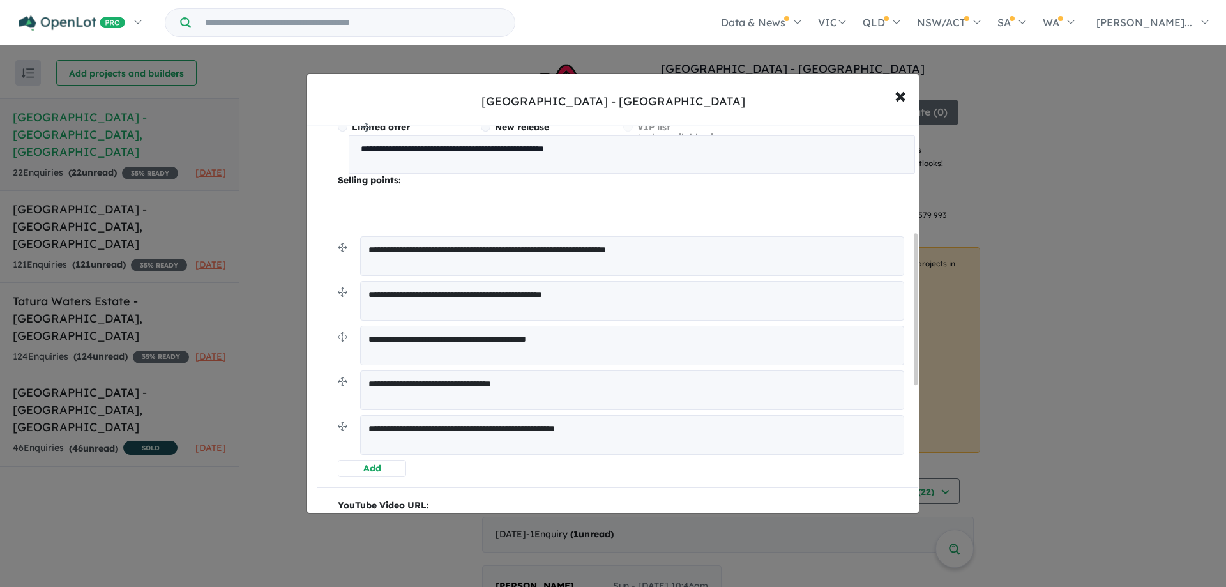
scroll to position [256, 0]
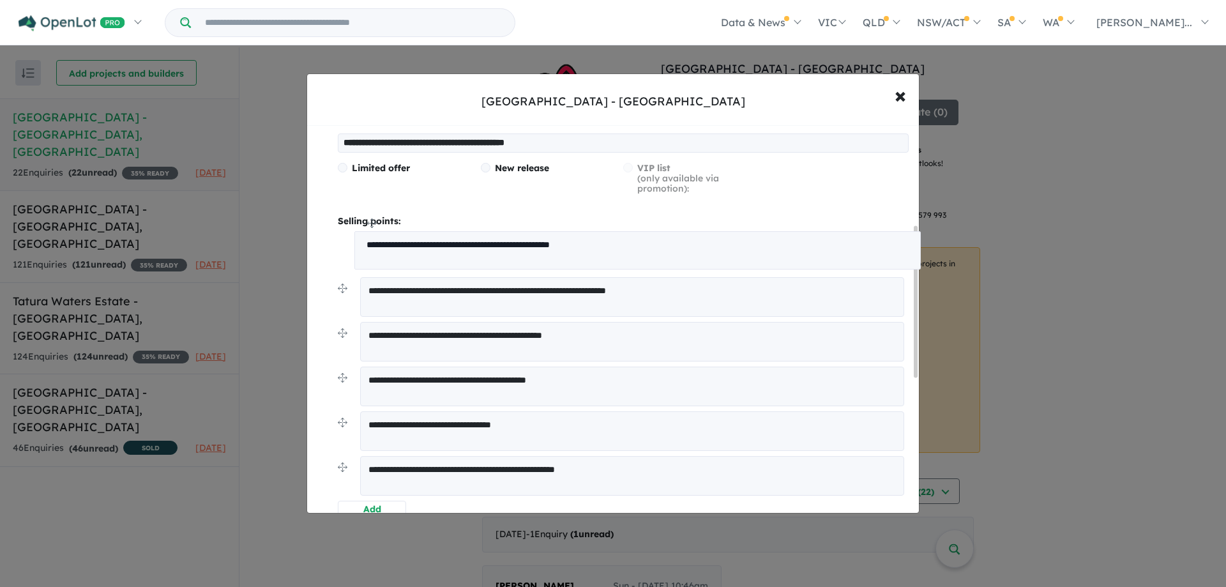
drag, startPoint x: 341, startPoint y: 342, endPoint x: 357, endPoint y: 226, distance: 117.4
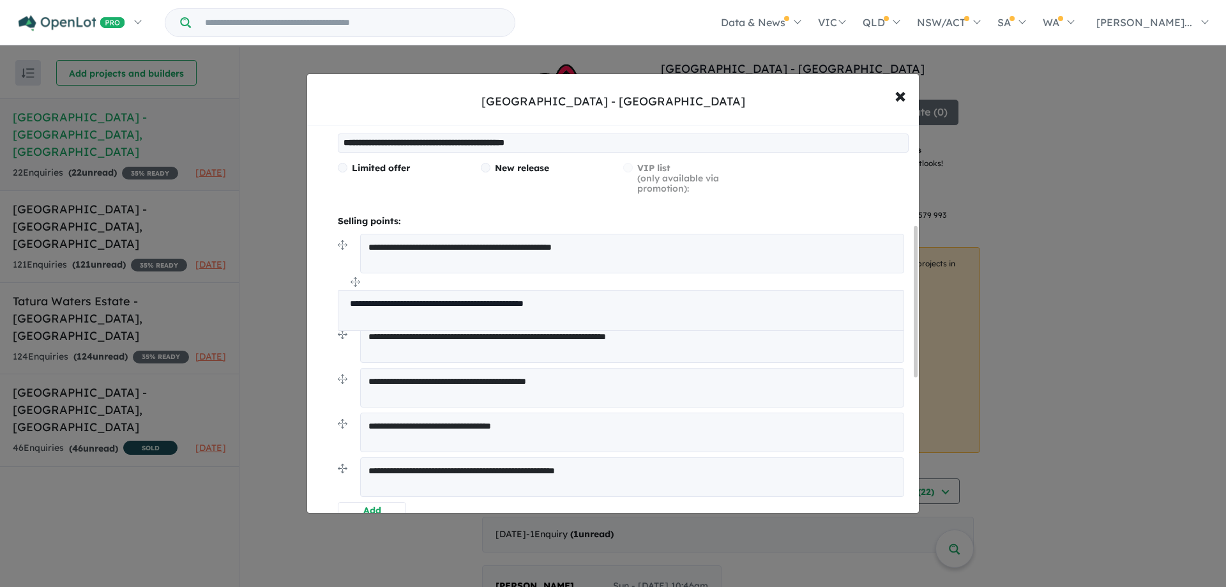
drag, startPoint x: 341, startPoint y: 332, endPoint x: 341, endPoint y: 281, distance: 50.4
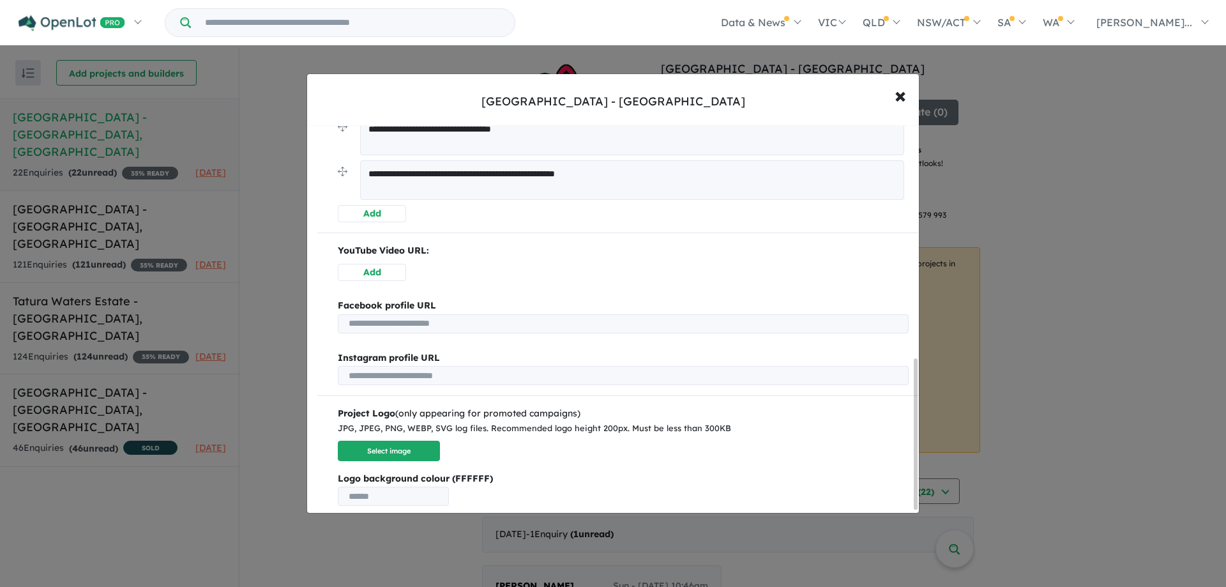
scroll to position [603, 0]
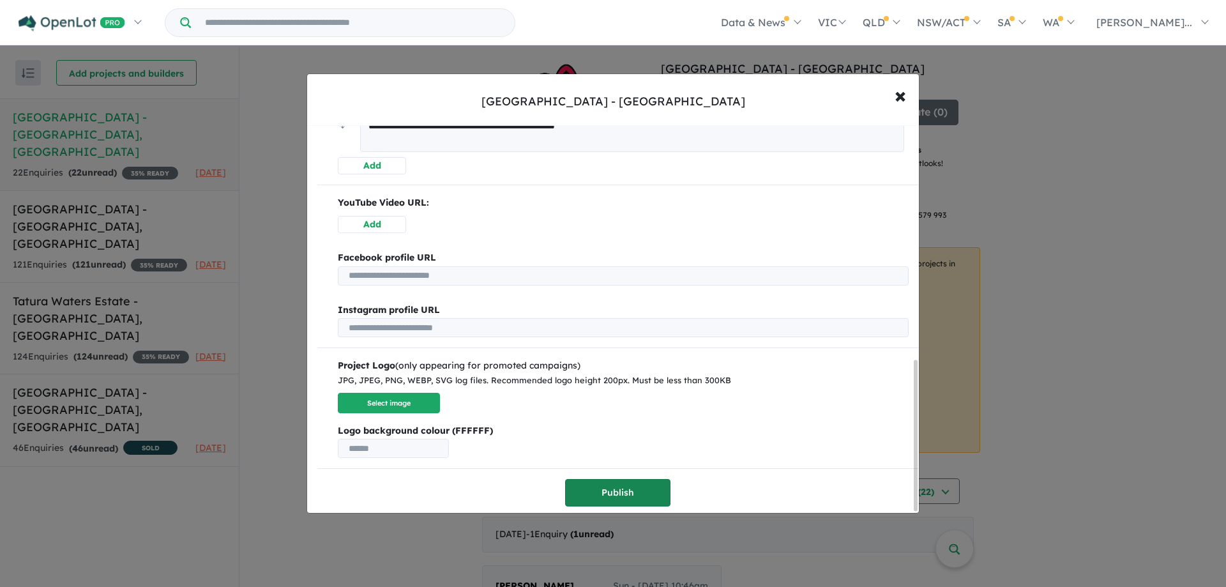
click at [633, 486] on button "Publish" at bounding box center [617, 492] width 105 height 27
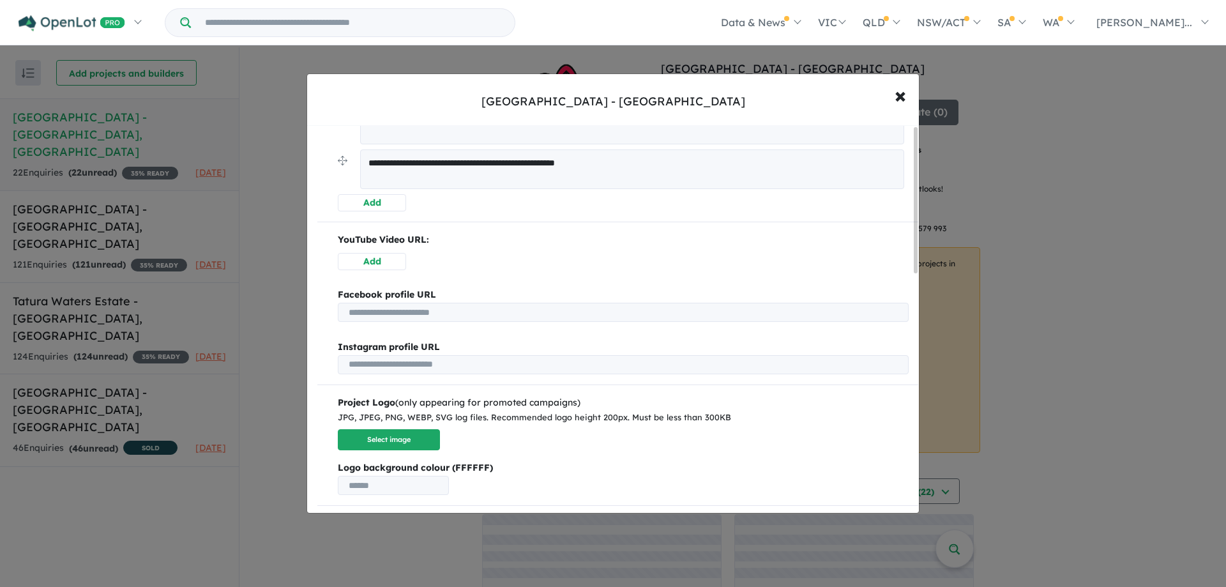
scroll to position [0, 0]
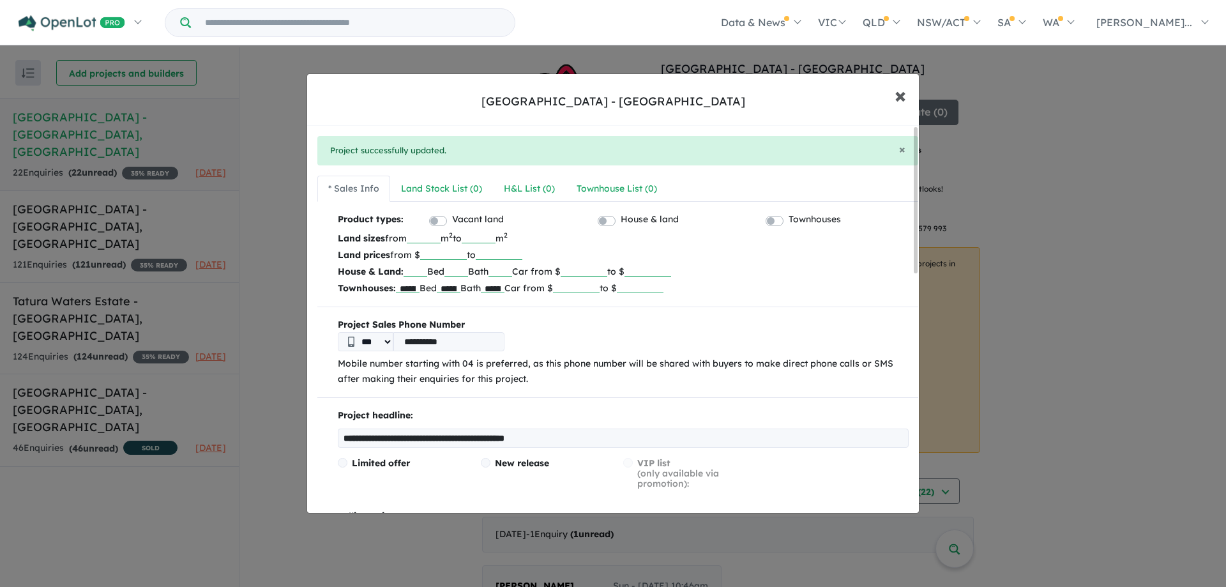
click at [903, 93] on span "×" at bounding box center [899, 94] width 11 height 27
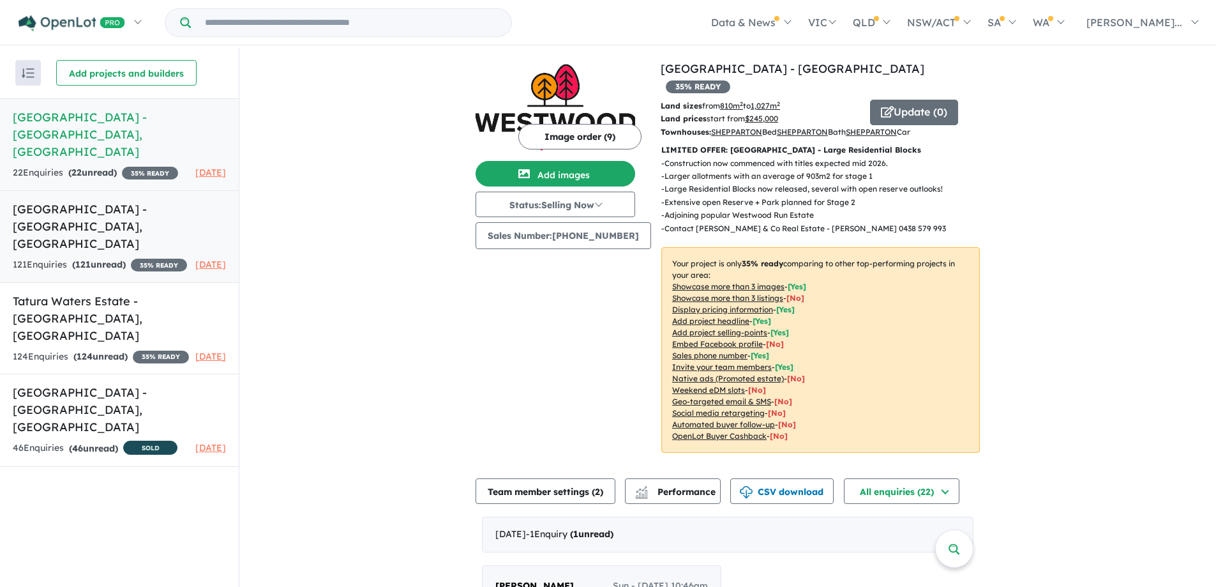
click at [78, 206] on h5 "[GEOGRAPHIC_DATA] - [GEOGRAPHIC_DATA] , [GEOGRAPHIC_DATA]" at bounding box center [119, 226] width 213 height 52
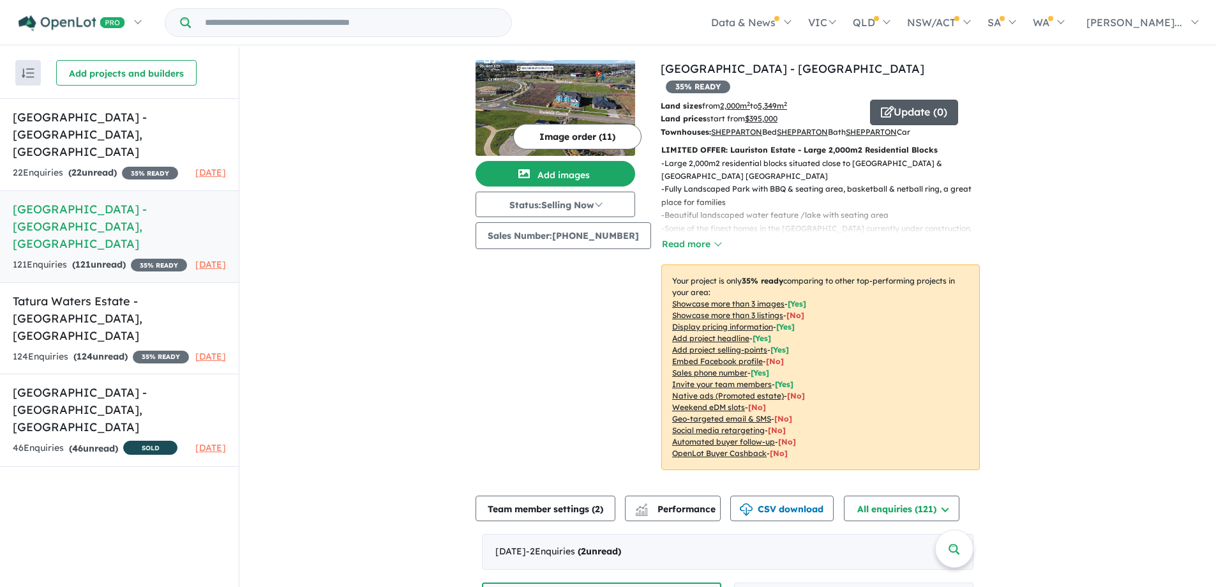
click at [919, 100] on button "Update ( 0 )" at bounding box center [914, 113] width 88 height 26
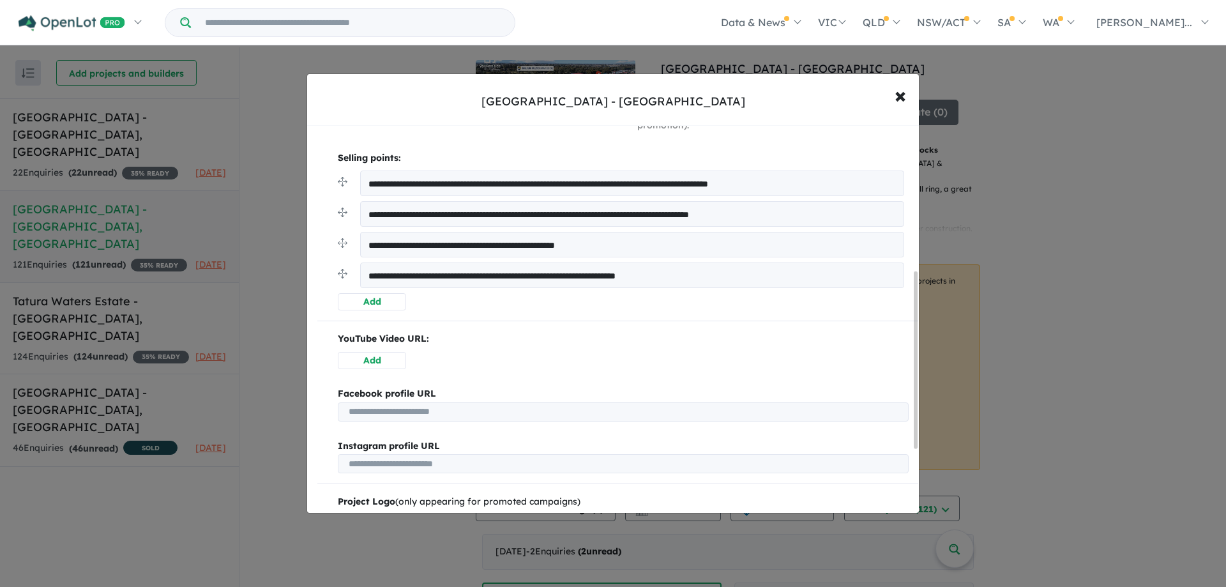
scroll to position [255, 0]
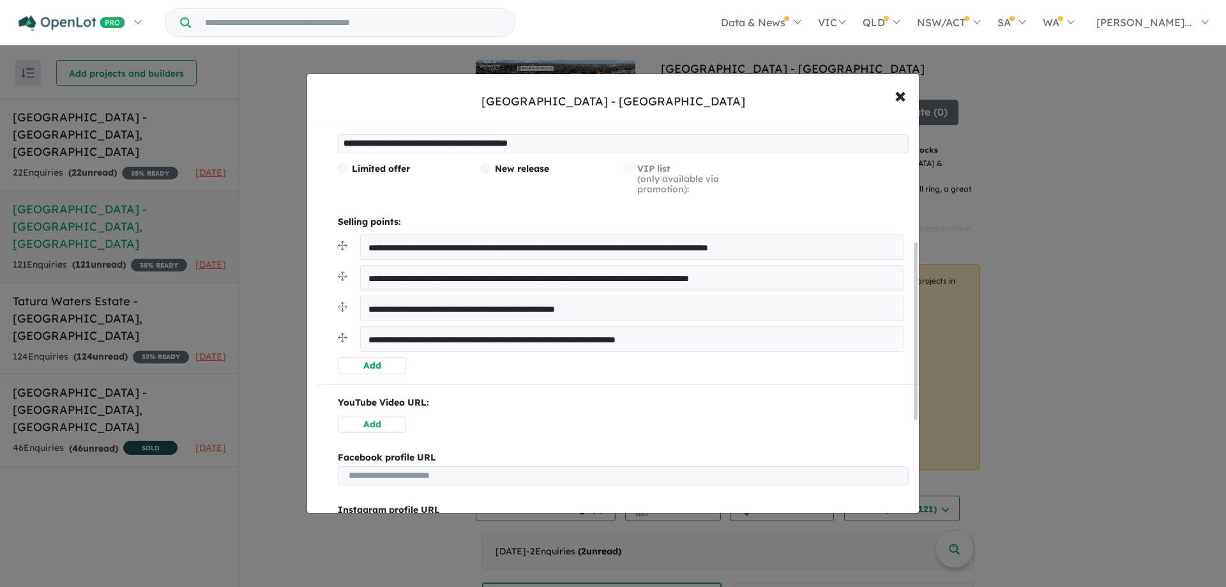
click at [368, 364] on button "Add" at bounding box center [372, 365] width 68 height 17
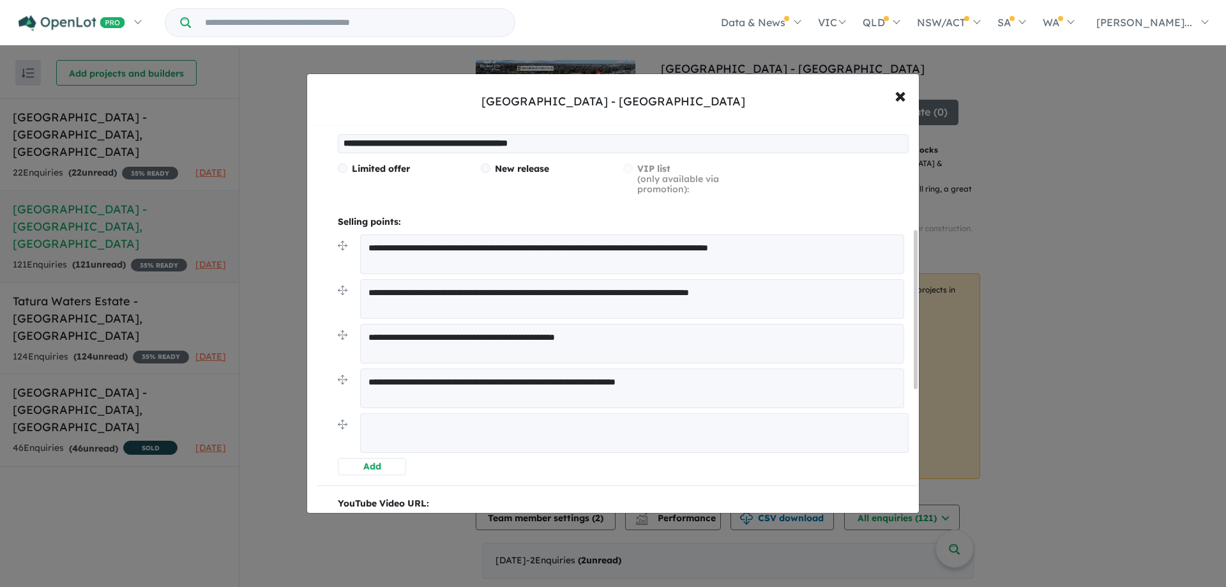
click at [388, 438] on textarea at bounding box center [634, 433] width 548 height 40
type textarea "**********"
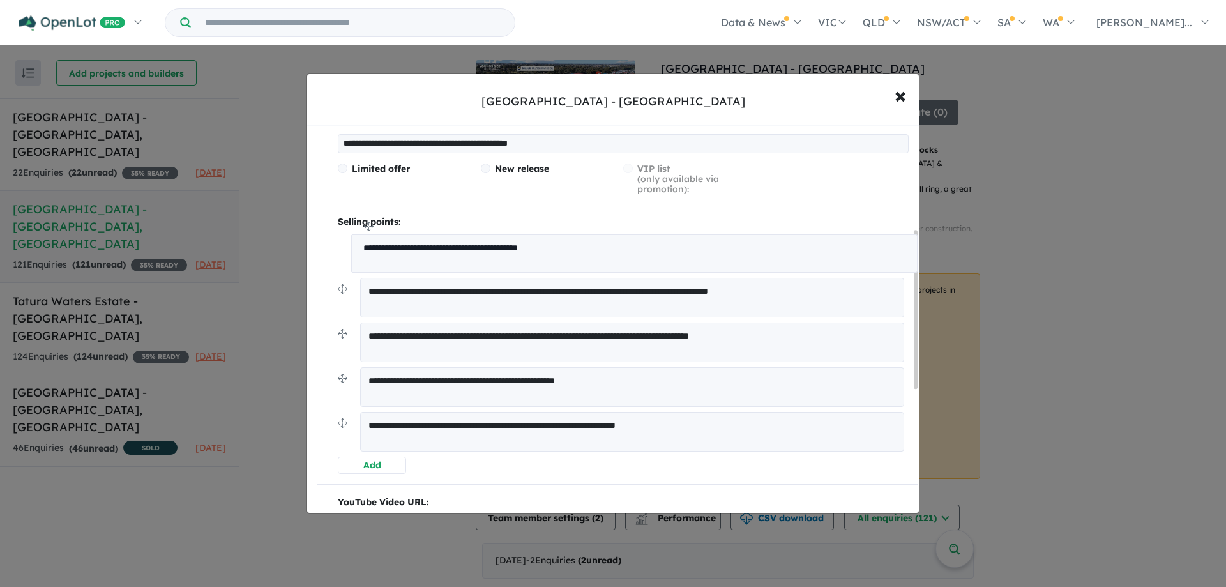
drag, startPoint x: 339, startPoint y: 424, endPoint x: 352, endPoint y: 228, distance: 196.4
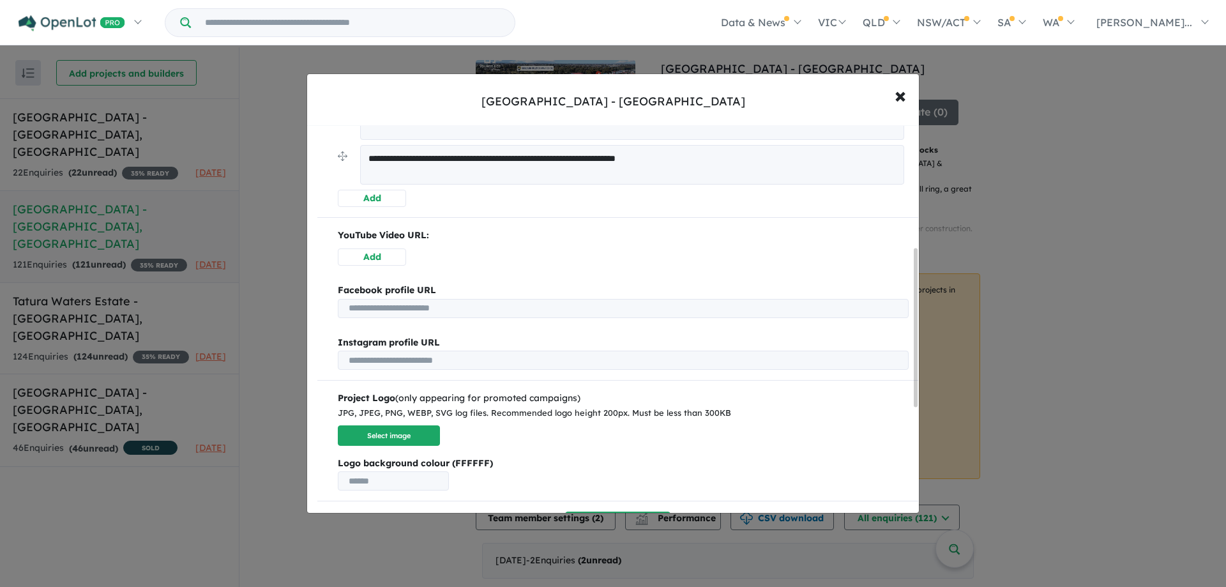
scroll to position [559, 0]
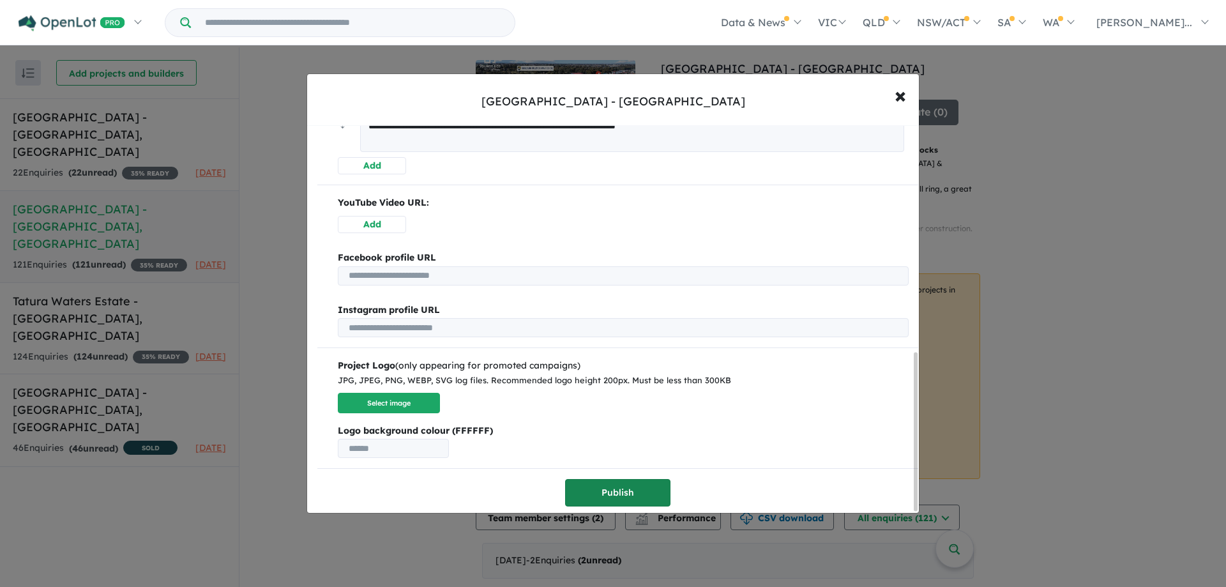
click at [615, 492] on button "Publish" at bounding box center [617, 492] width 105 height 27
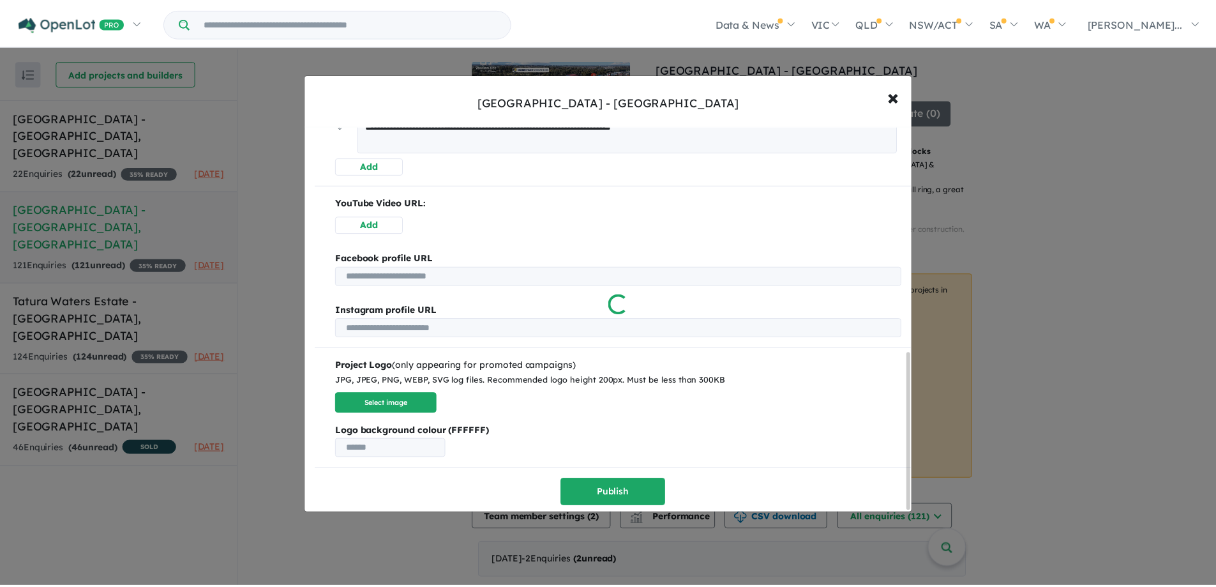
scroll to position [0, 0]
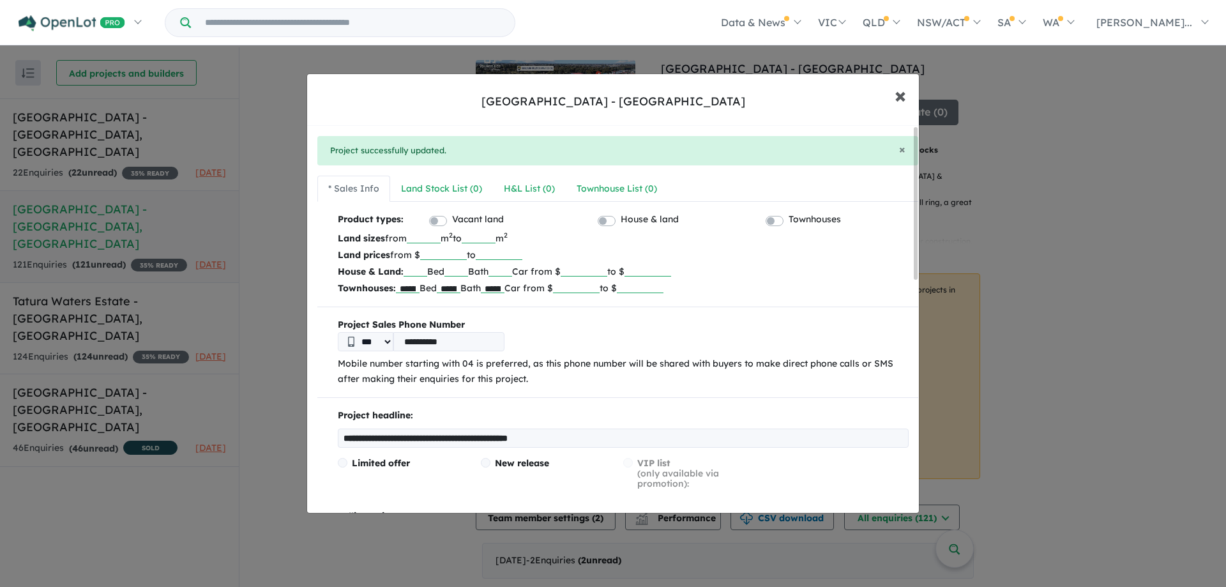
click at [901, 98] on span "×" at bounding box center [899, 94] width 11 height 27
